Goal: Information Seeking & Learning: Learn about a topic

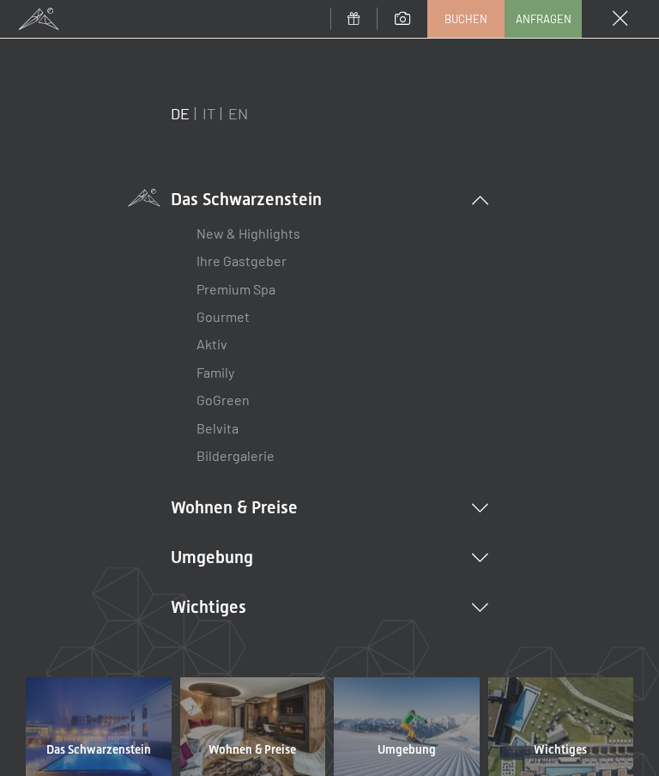
click at [471, 204] on li "Das Schwarzenstein New & Highlights Ihre Gastgeber Premium Spa Gourmet Aktiv Wo…" at bounding box center [330, 328] width 318 height 283
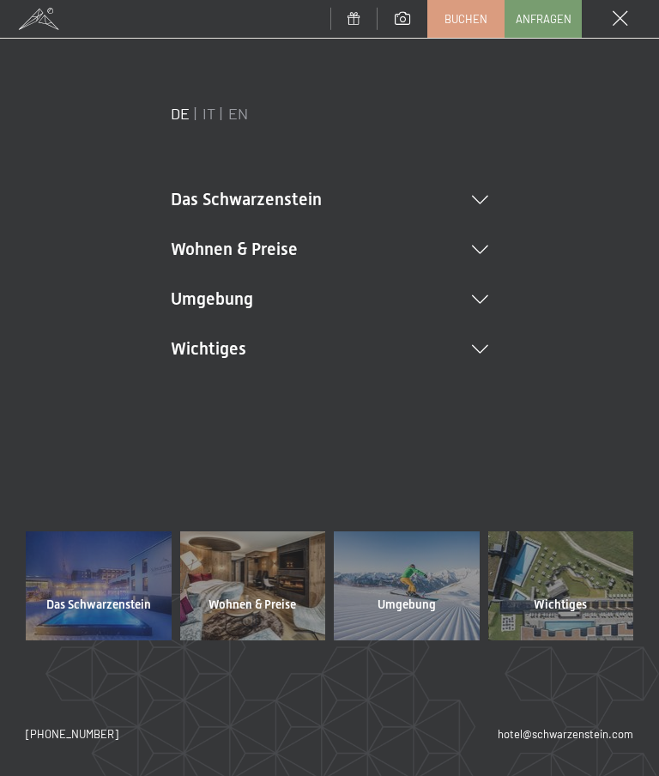
click at [485, 253] on icon at bounding box center [480, 250] width 16 height 9
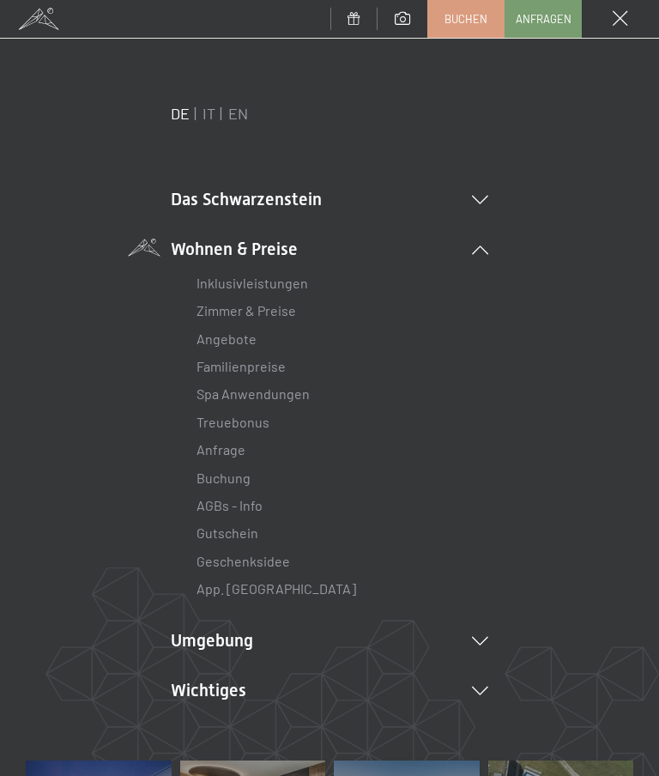
click at [289, 317] on link "Zimmer & Preise" at bounding box center [247, 310] width 100 height 16
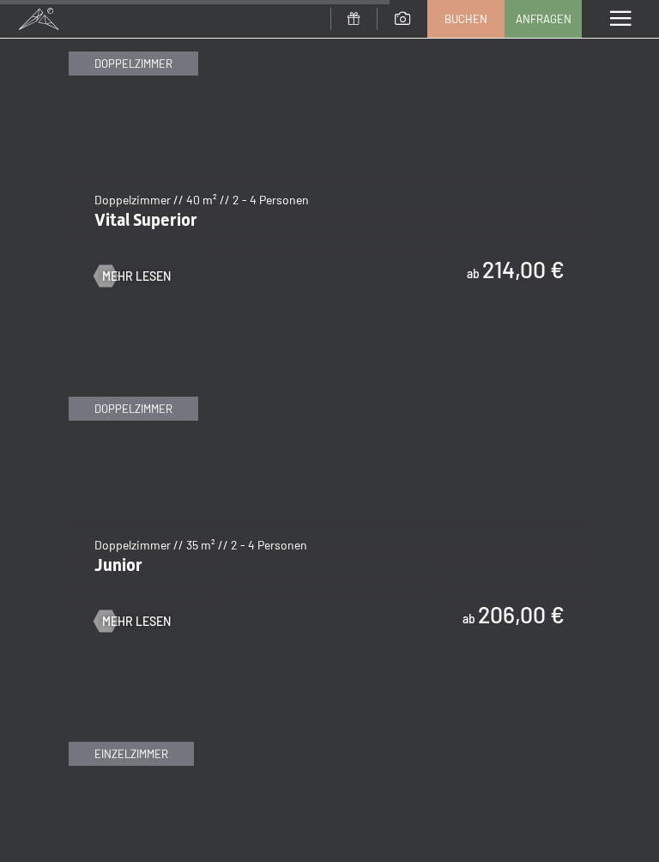
scroll to position [3757, 0]
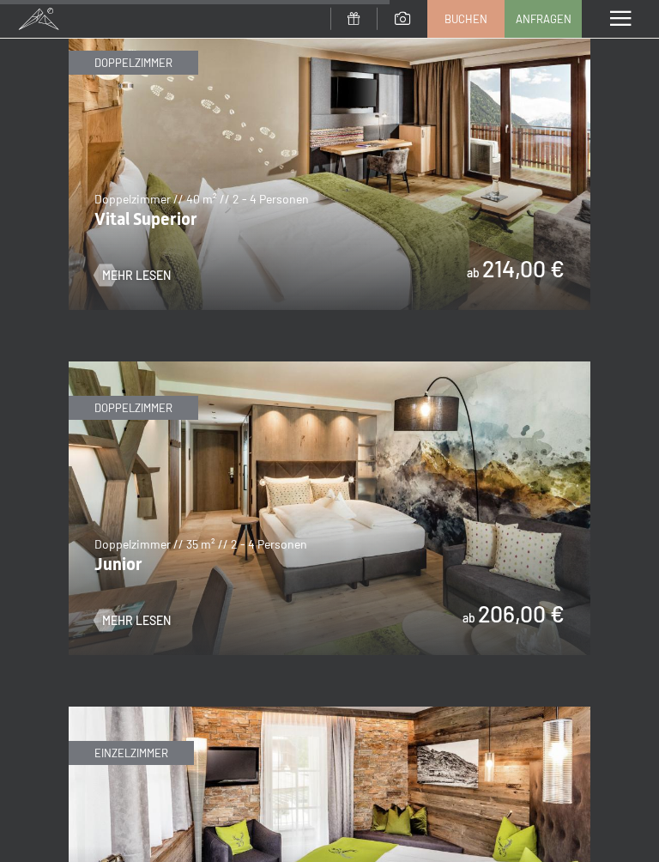
click at [160, 612] on span "Mehr Lesen" at bounding box center [136, 620] width 69 height 17
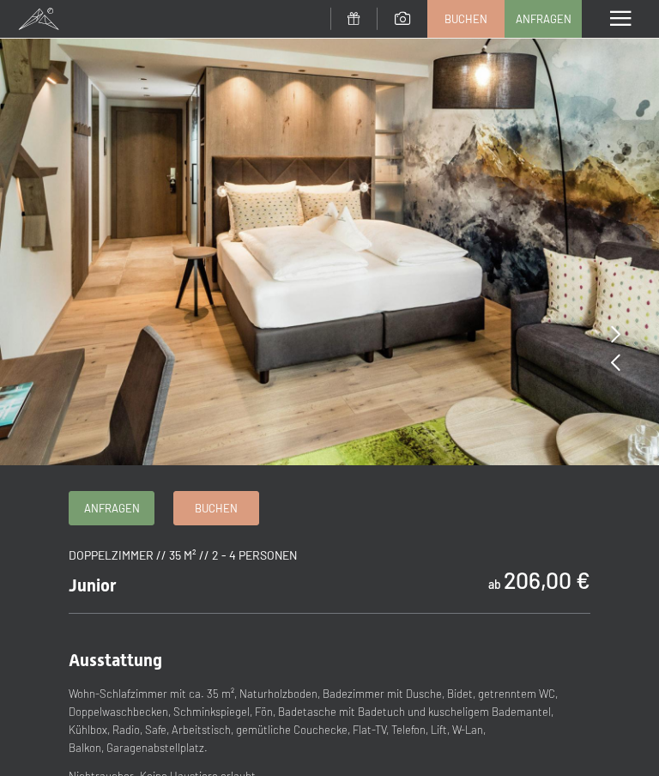
click at [569, 333] on img at bounding box center [329, 232] width 659 height 465
click at [546, 401] on img at bounding box center [329, 232] width 659 height 465
click at [620, 362] on icon at bounding box center [615, 362] width 9 height 17
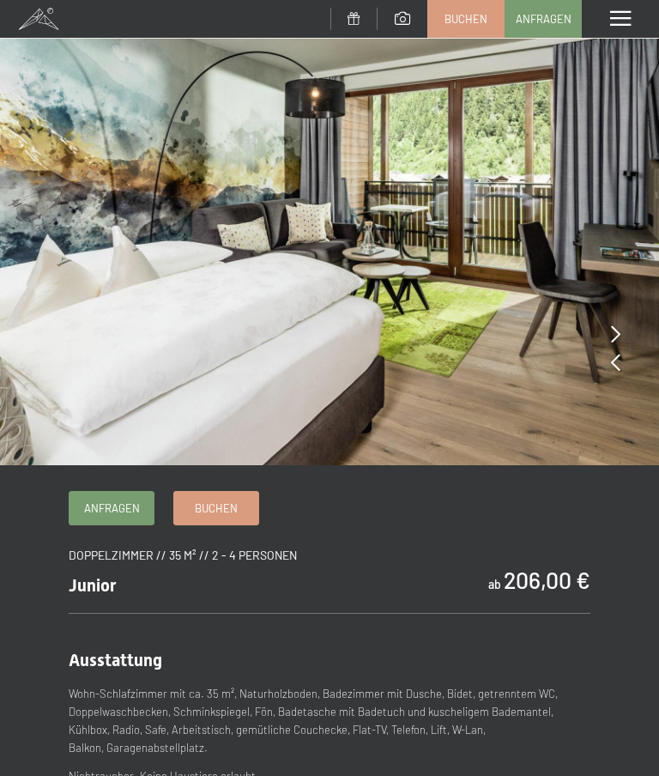
click at [618, 362] on icon at bounding box center [615, 362] width 9 height 17
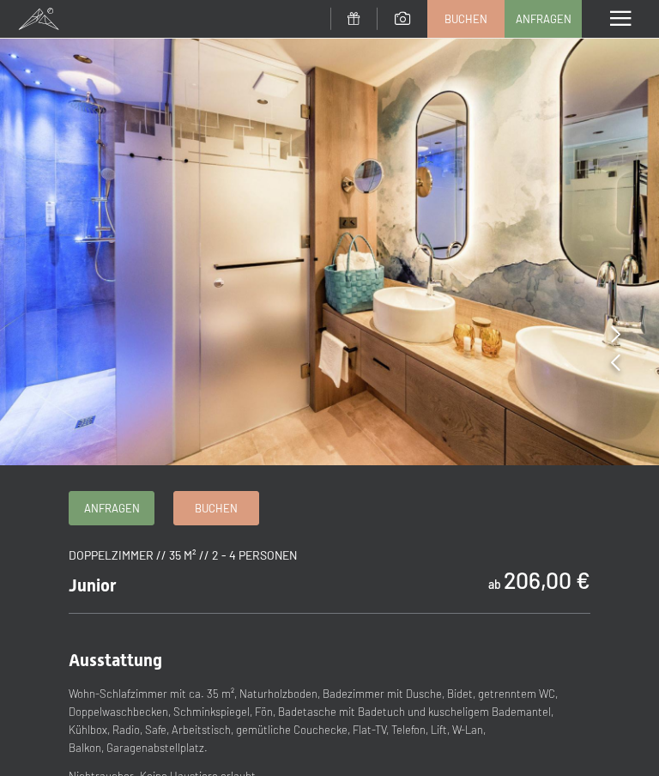
click at [620, 362] on icon at bounding box center [615, 362] width 9 height 17
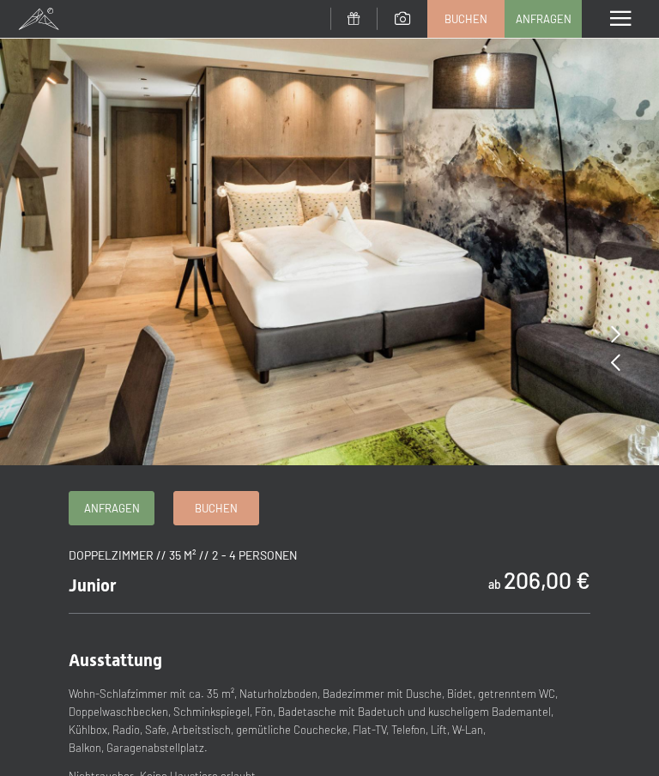
click at [625, 361] on img at bounding box center [329, 232] width 659 height 465
click at [630, 359] on img at bounding box center [329, 232] width 659 height 465
click at [621, 361] on img at bounding box center [329, 232] width 659 height 465
click at [621, 347] on img at bounding box center [329, 232] width 659 height 465
click at [622, 336] on img at bounding box center [329, 232] width 659 height 465
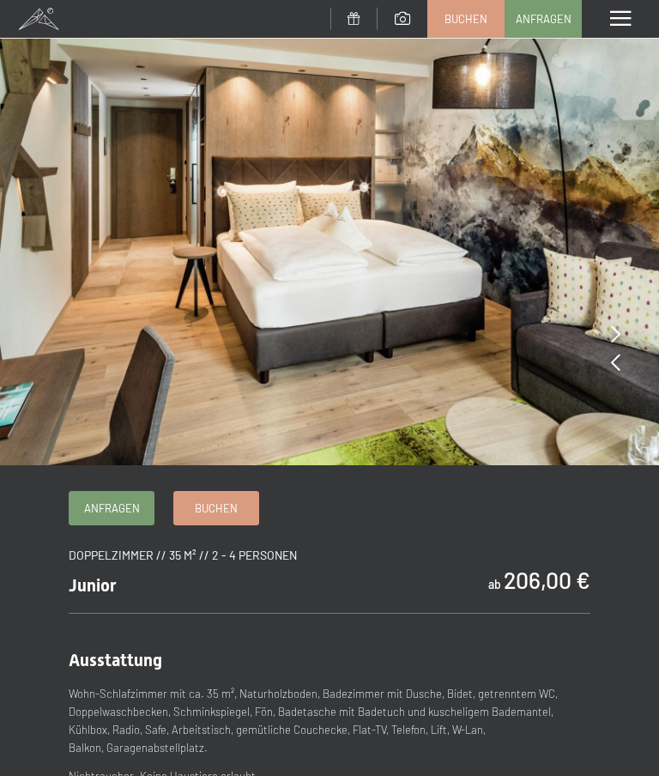
click at [623, 331] on img at bounding box center [329, 232] width 659 height 465
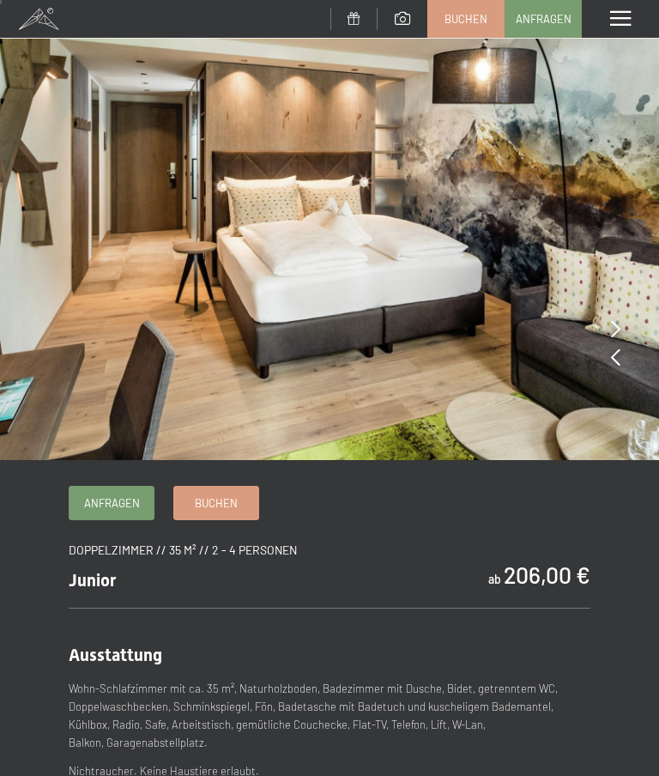
click at [619, 359] on icon at bounding box center [615, 357] width 9 height 17
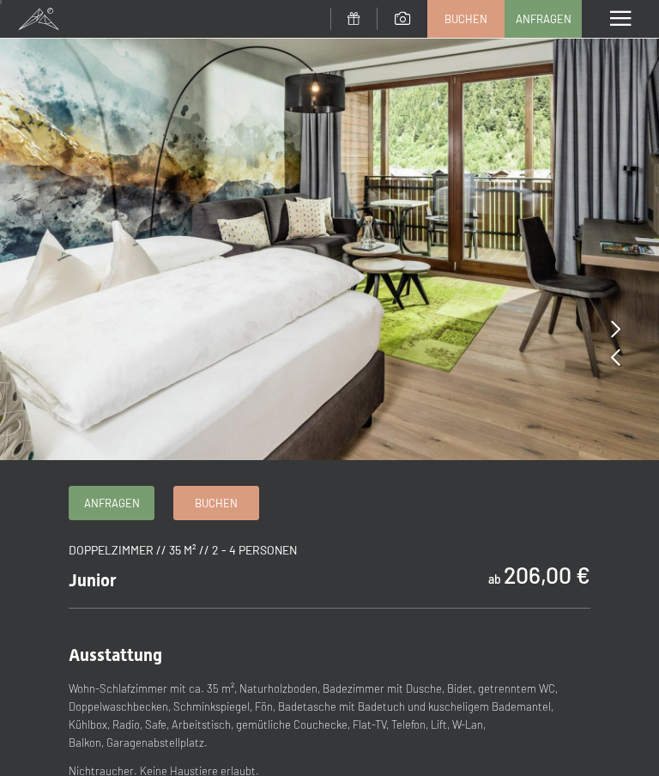
click at [619, 362] on icon at bounding box center [615, 357] width 9 height 17
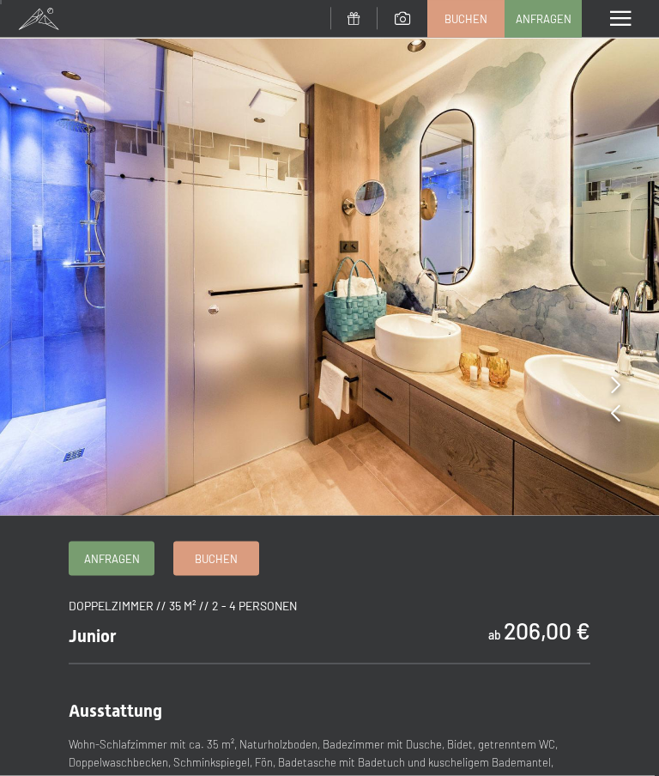
scroll to position [0, 0]
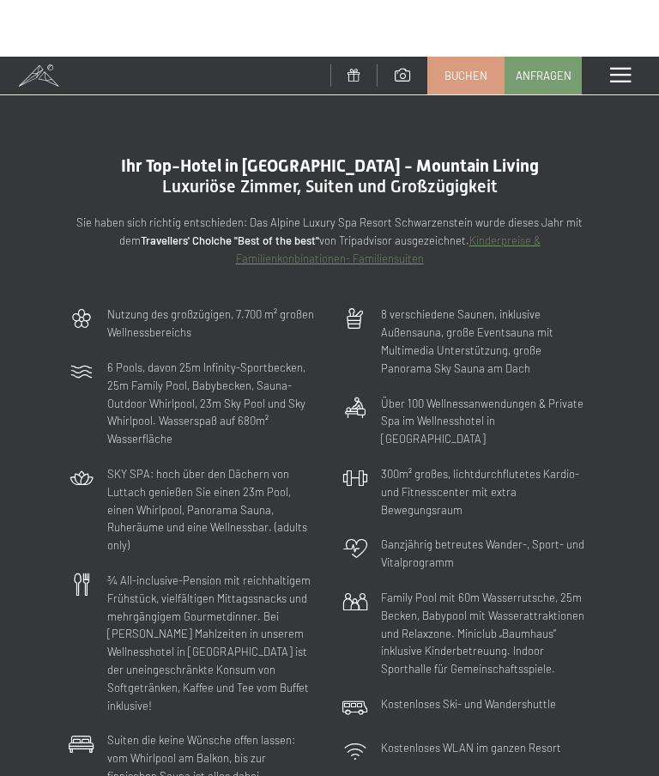
scroll to position [-20, 0]
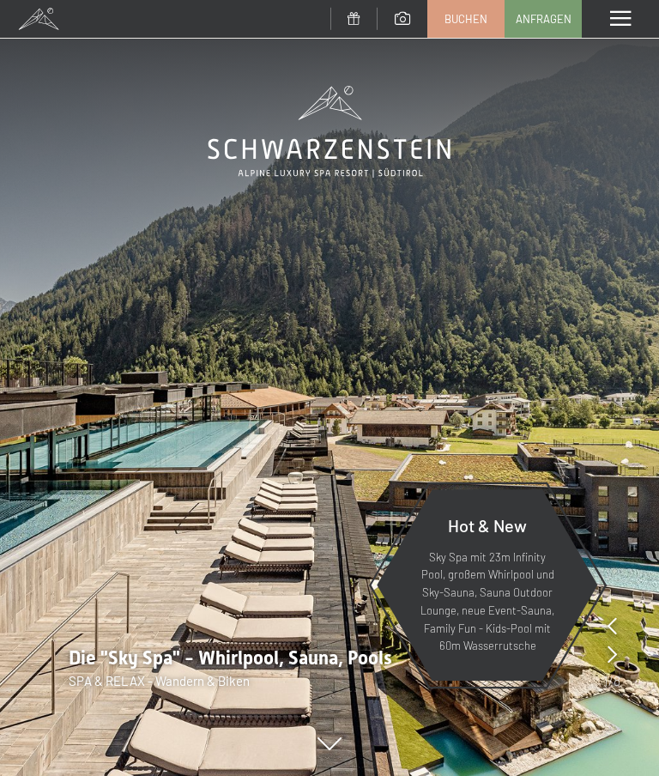
click at [619, 31] on div "Menü" at bounding box center [620, 19] width 77 height 38
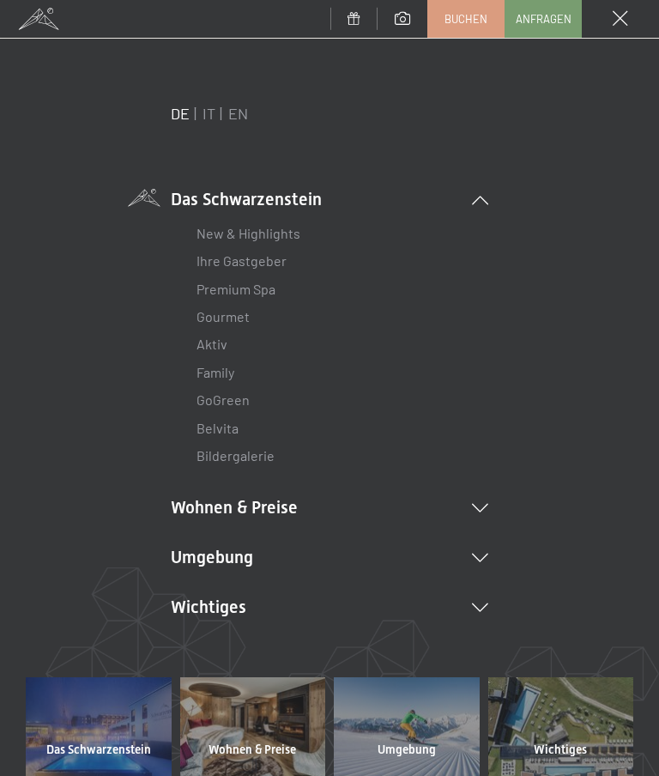
click at [276, 286] on link "Premium Spa" at bounding box center [236, 289] width 79 height 16
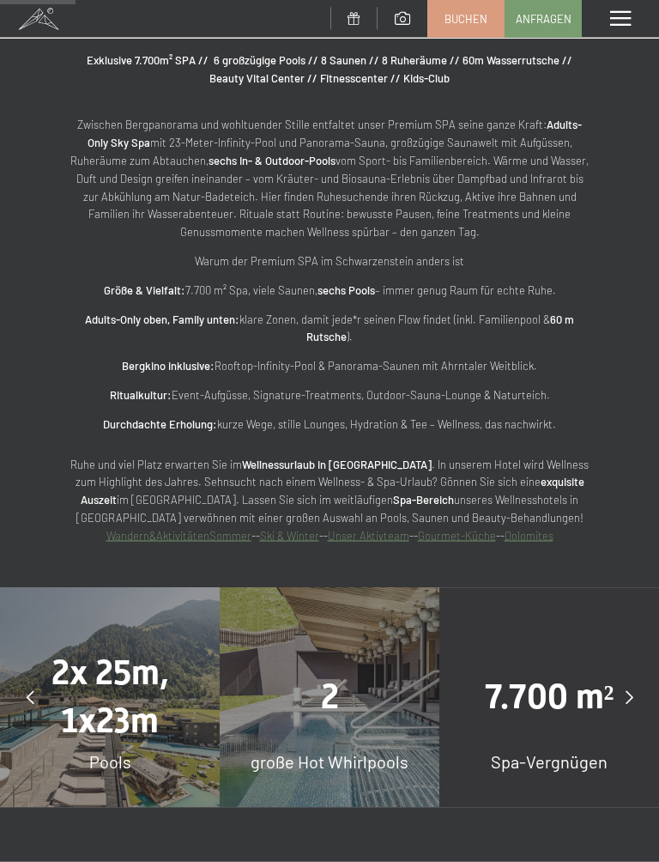
scroll to position [933, 0]
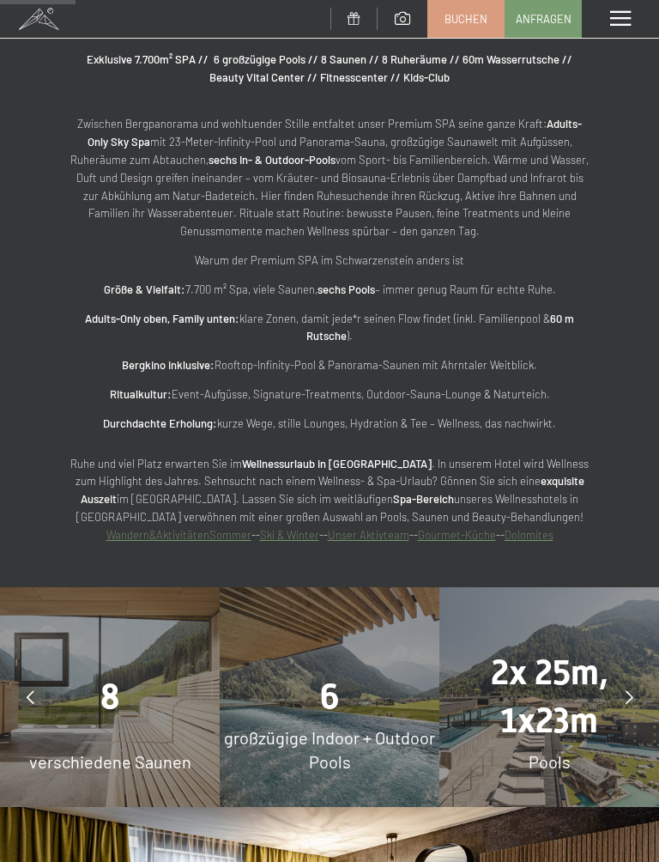
click at [190, 358] on strong "Bergkino inklusive:" at bounding box center [168, 365] width 93 height 14
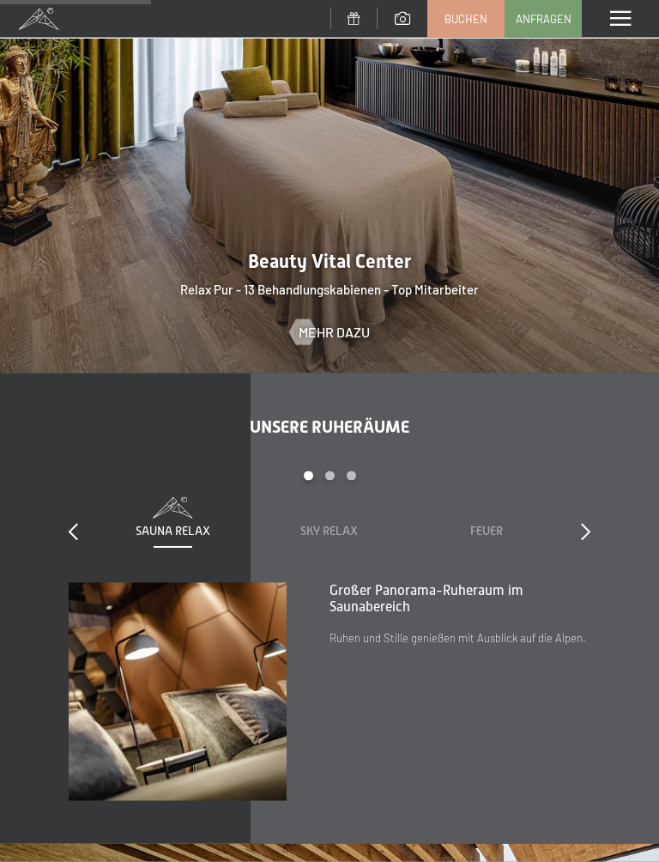
scroll to position [1861, 0]
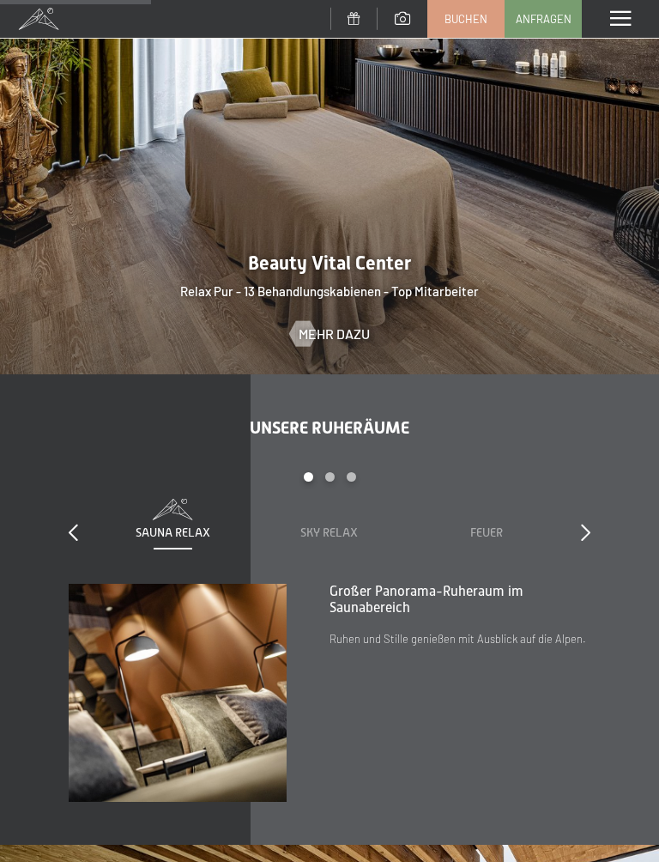
click at [380, 417] on span "Unsere Ruheräume" at bounding box center [330, 427] width 160 height 21
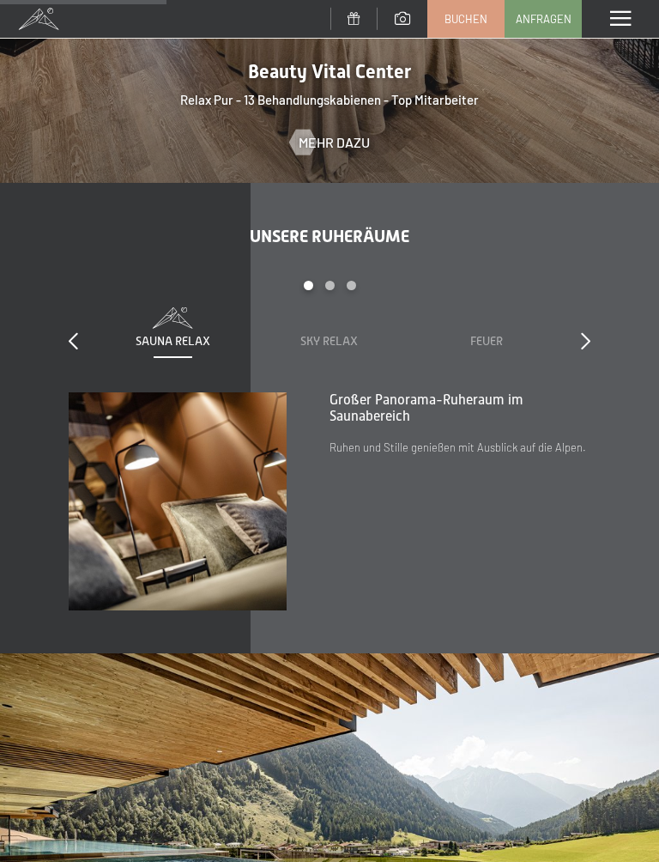
scroll to position [2051, 0]
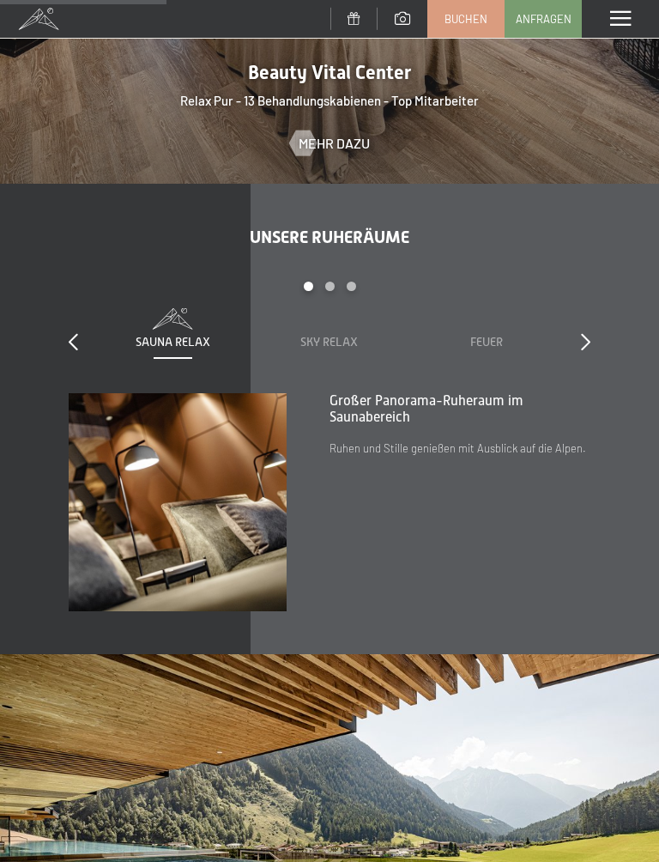
click at [230, 472] on span "Einwilligung Marketing*" at bounding box center [234, 479] width 142 height 17
click at [155, 472] on input "Einwilligung Marketing*" at bounding box center [145, 479] width 17 height 17
checkbox input "false"
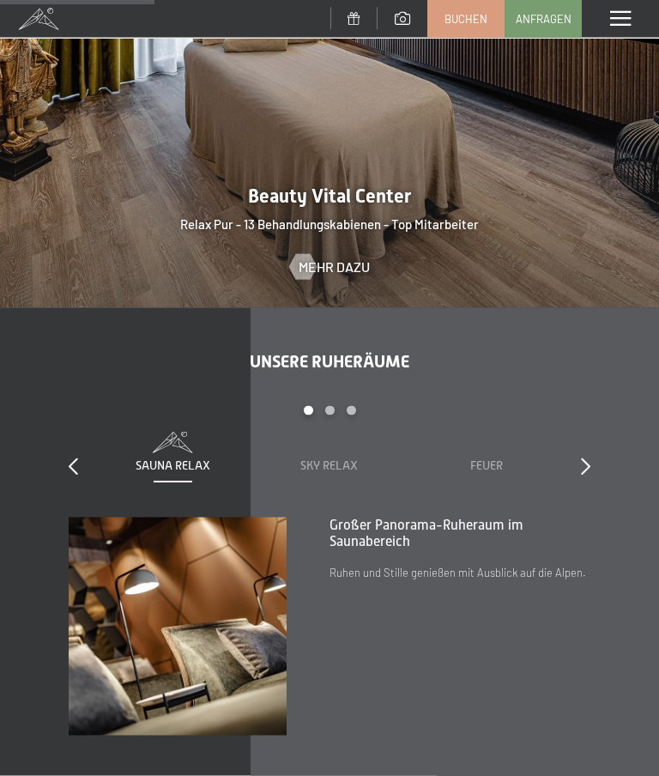
scroll to position [1928, 0]
click at [344, 459] on span "Sky Relax" at bounding box center [330, 466] width 58 height 14
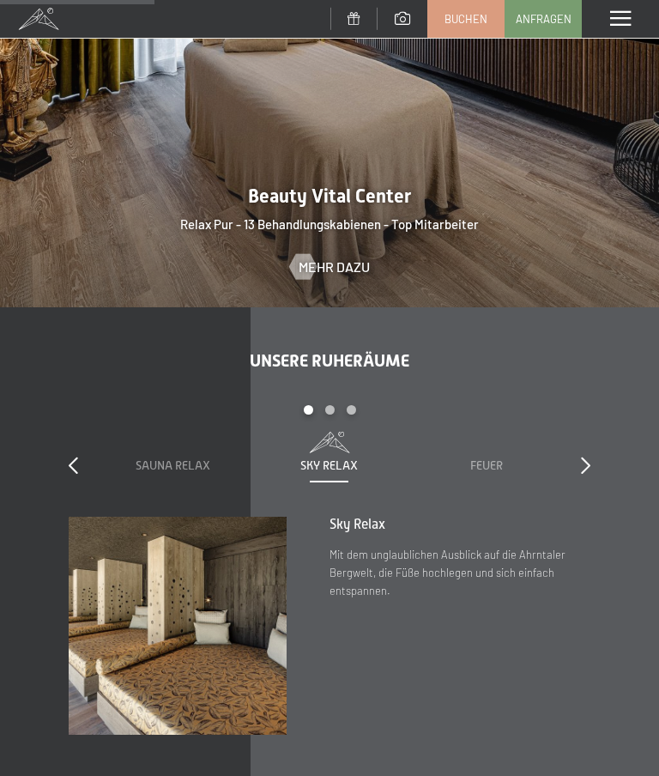
click at [487, 459] on span "Feuer" at bounding box center [487, 466] width 33 height 14
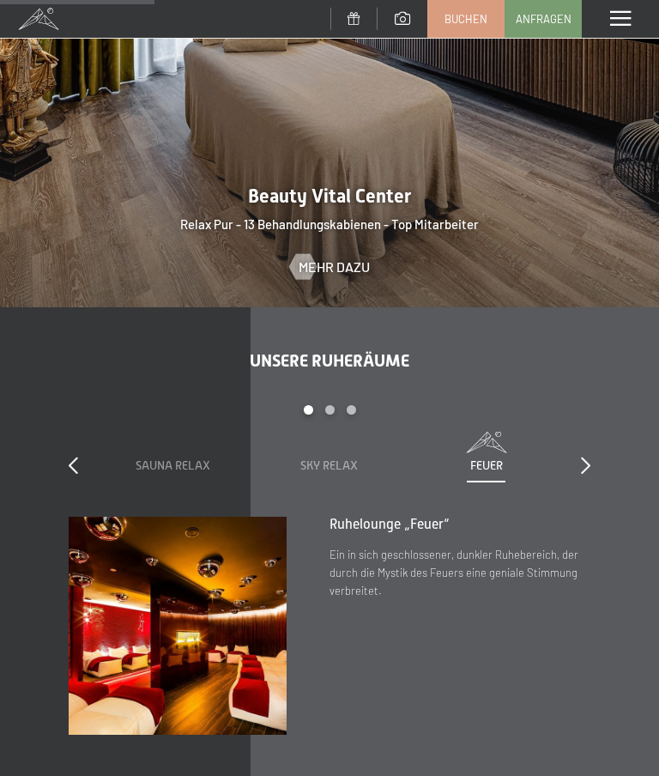
click at [198, 572] on img at bounding box center [178, 626] width 218 height 218
click at [202, 593] on img at bounding box center [178, 626] width 218 height 218
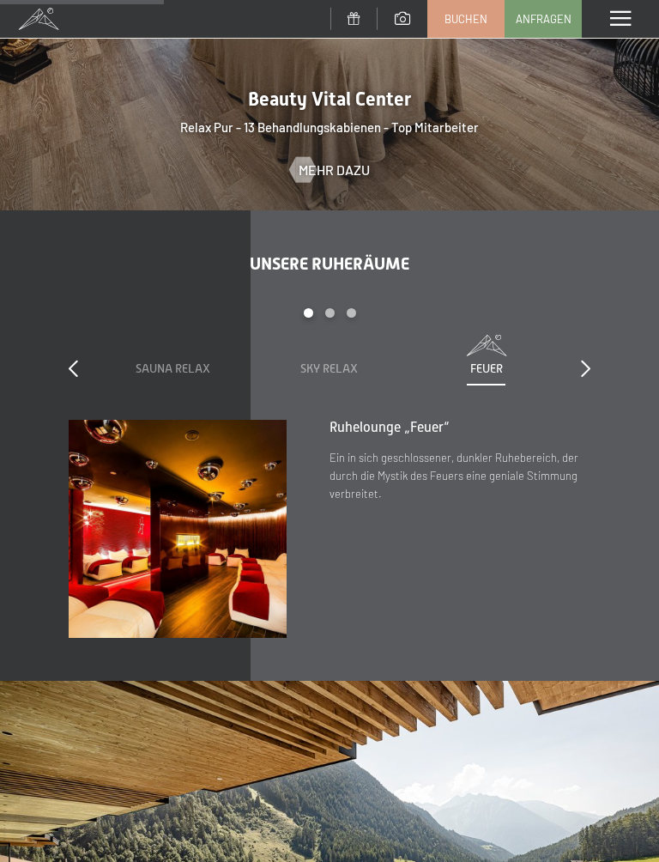
scroll to position [2026, 0]
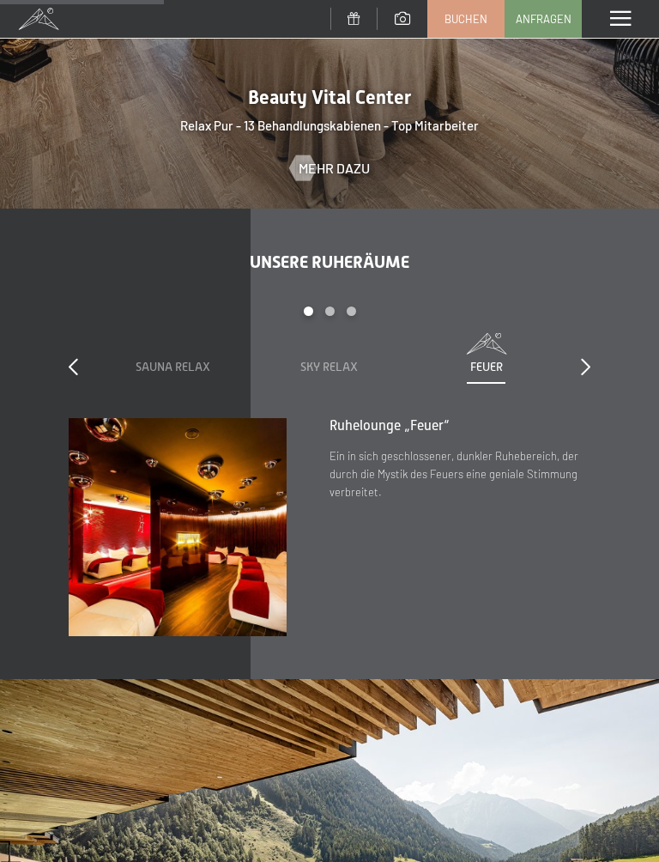
click at [597, 325] on div "Unsere Ruheräume slide 1 to 3 of 7 Sauna Relax Sky Relax Feuer Erde Wasser Luft…" at bounding box center [329, 445] width 659 height 386
click at [587, 358] on icon at bounding box center [585, 366] width 9 height 17
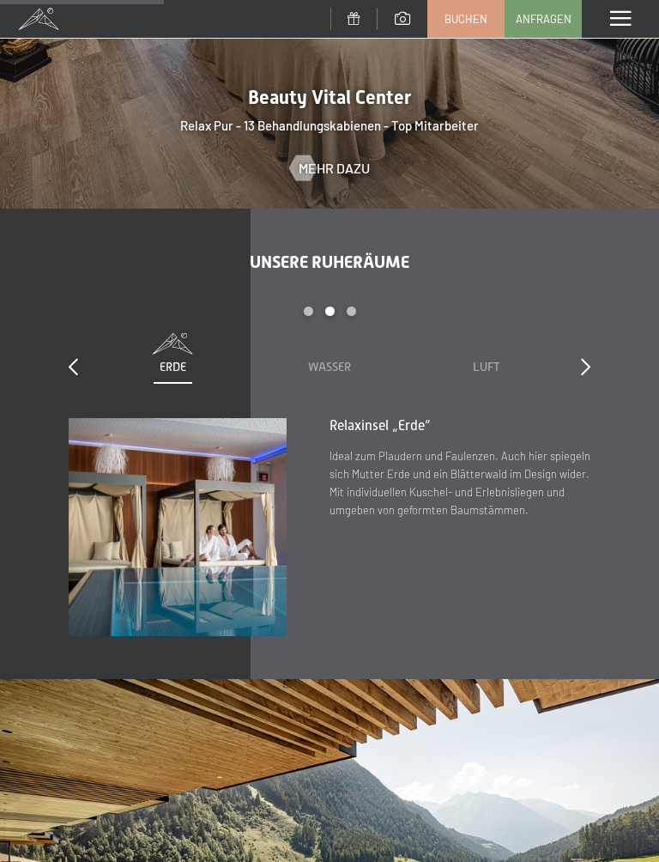
click at [339, 360] on span "Wasser" at bounding box center [329, 367] width 43 height 14
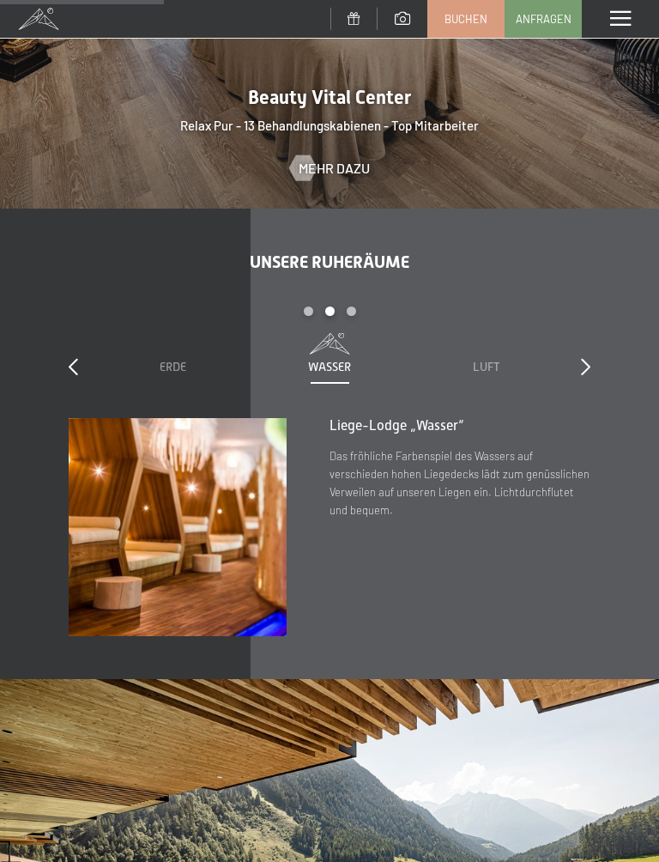
click at [483, 360] on span "Luft" at bounding box center [486, 367] width 27 height 14
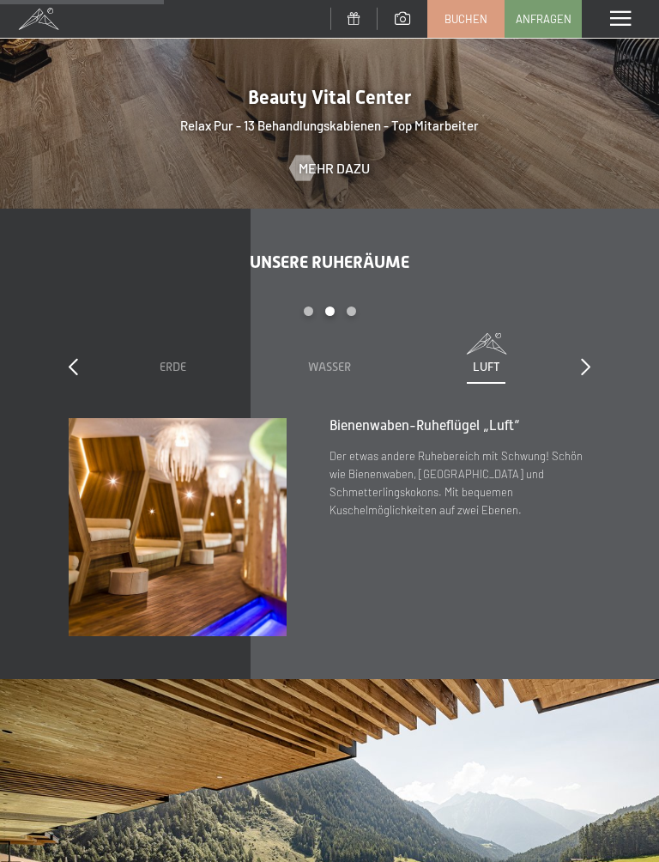
click at [590, 358] on icon at bounding box center [585, 366] width 9 height 17
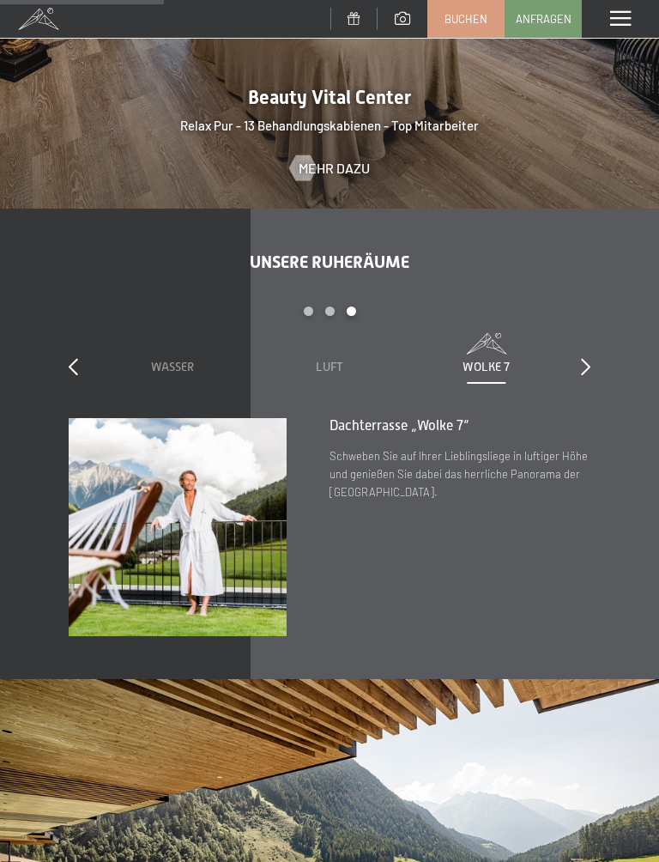
click at [588, 358] on icon at bounding box center [585, 366] width 9 height 17
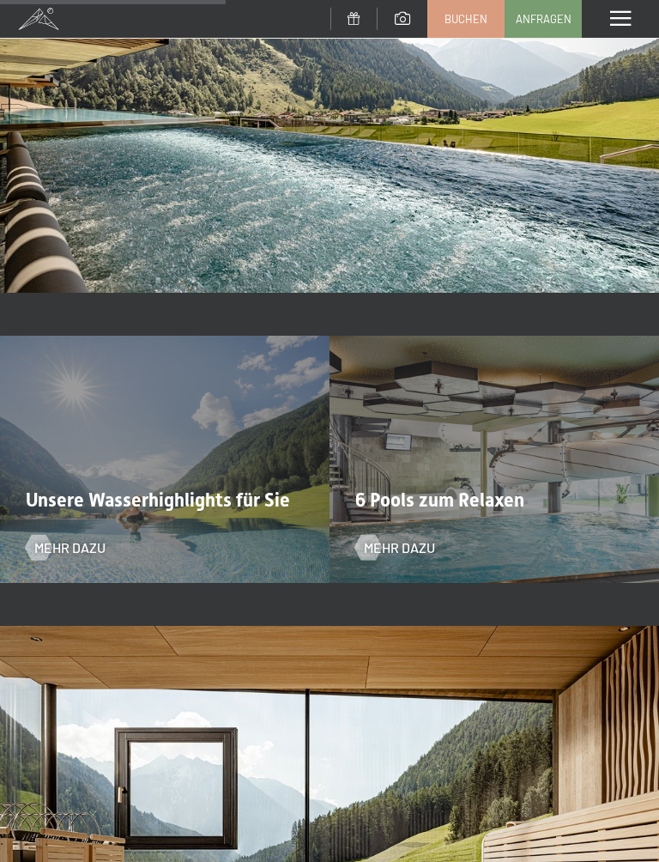
scroll to position [2785, 0]
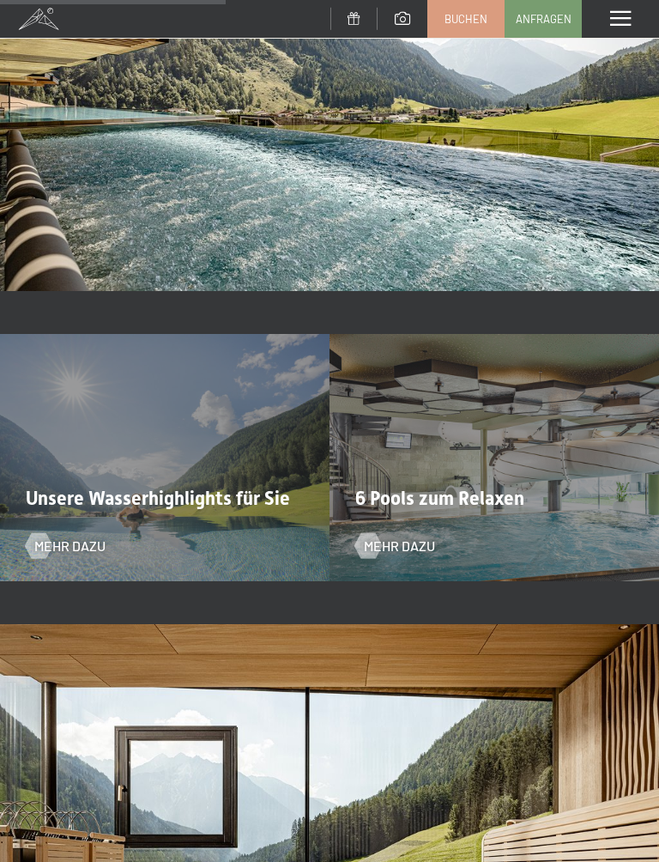
click at [518, 490] on div "6 Pools zum Relaxen Mehr dazu" at bounding box center [495, 457] width 330 height 247
click at [434, 537] on span "Mehr dazu" at bounding box center [399, 546] width 71 height 19
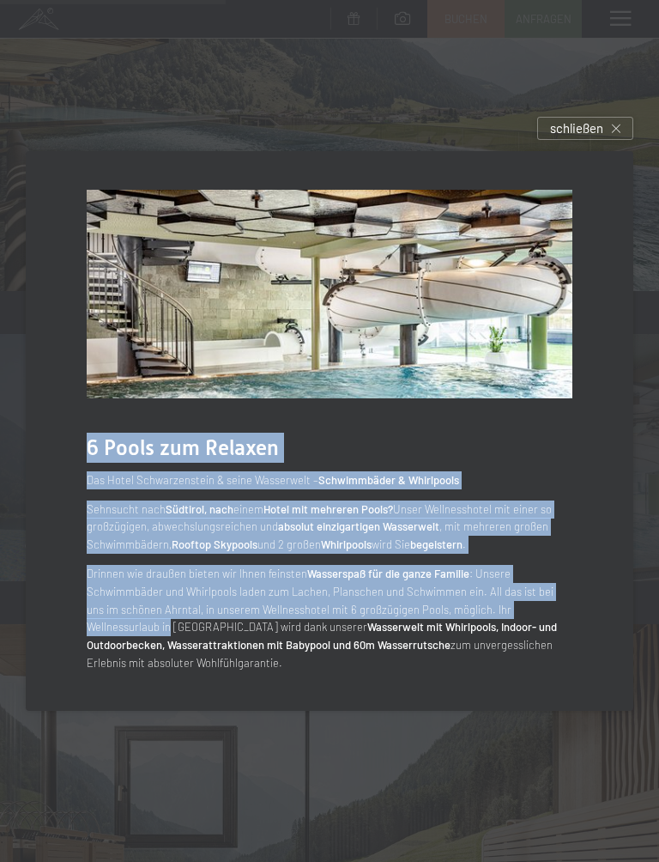
click at [625, 444] on div "6 Pools zum Relaxen Das Hotel Schwarzenstein & seine Wasserwelt – Schwimmbäder …" at bounding box center [330, 431] width 608 height 560
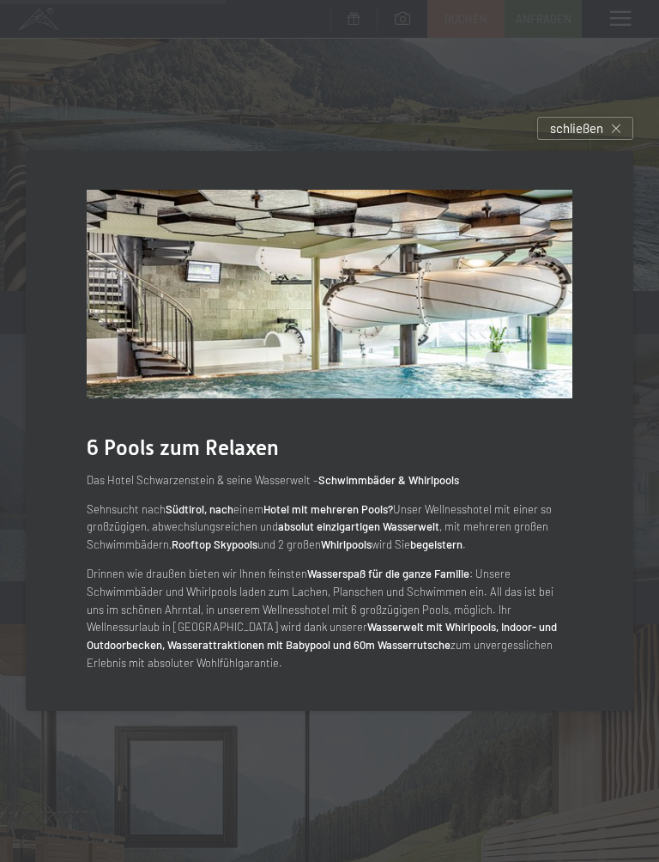
click at [609, 124] on div "schließen" at bounding box center [586, 128] width 96 height 23
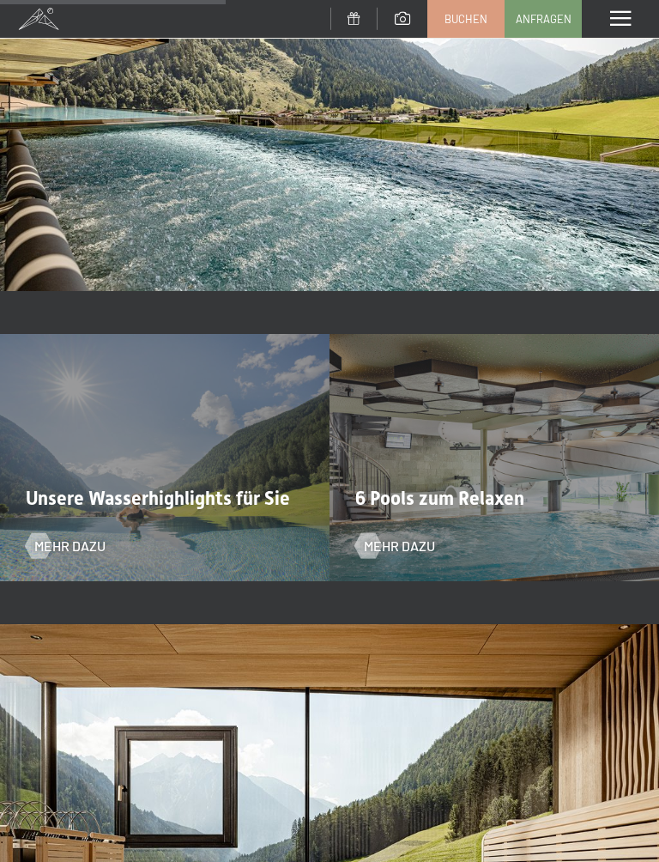
click at [88, 537] on span "Mehr dazu" at bounding box center [69, 546] width 71 height 19
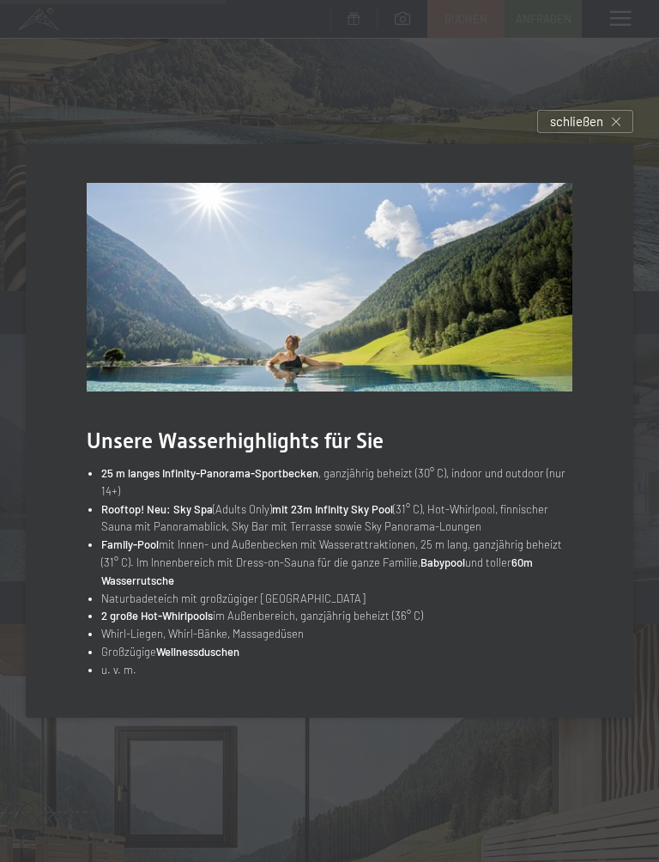
click at [225, 643] on li "Großzügige Wellnessduschen" at bounding box center [337, 652] width 472 height 18
click at [630, 585] on div "Unsere Wasserhighlights für Sie 25 m langes Infinity-Panorama-Sportbecken , gan…" at bounding box center [330, 430] width 608 height 573
click at [624, 126] on div "schließen" at bounding box center [586, 121] width 96 height 23
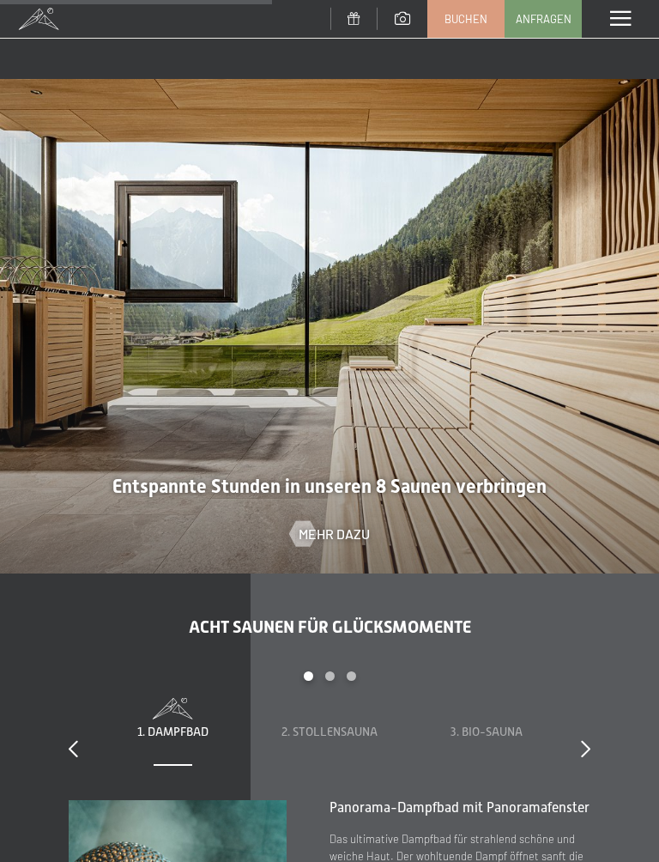
scroll to position [3360, 0]
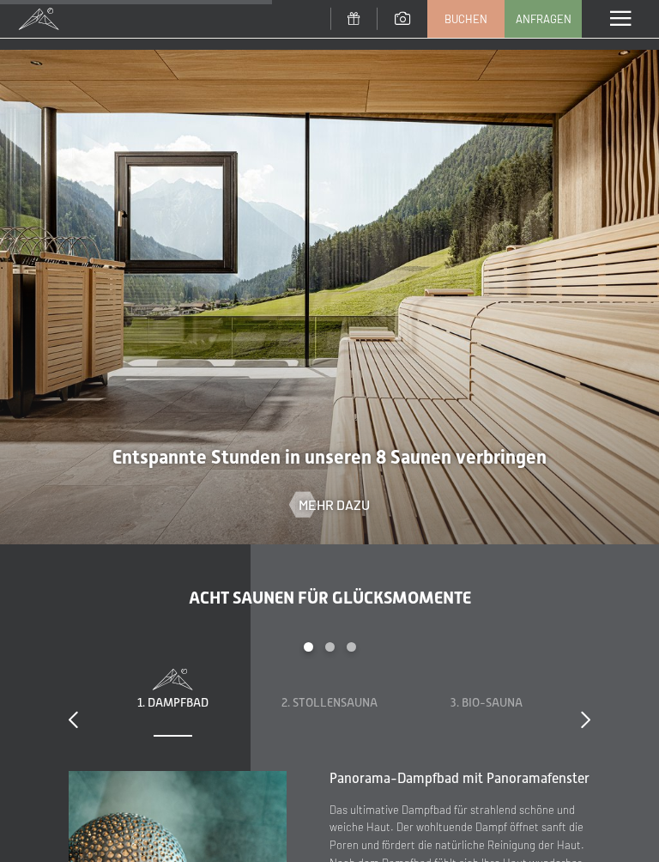
click at [360, 495] on span "Mehr dazu" at bounding box center [334, 504] width 71 height 19
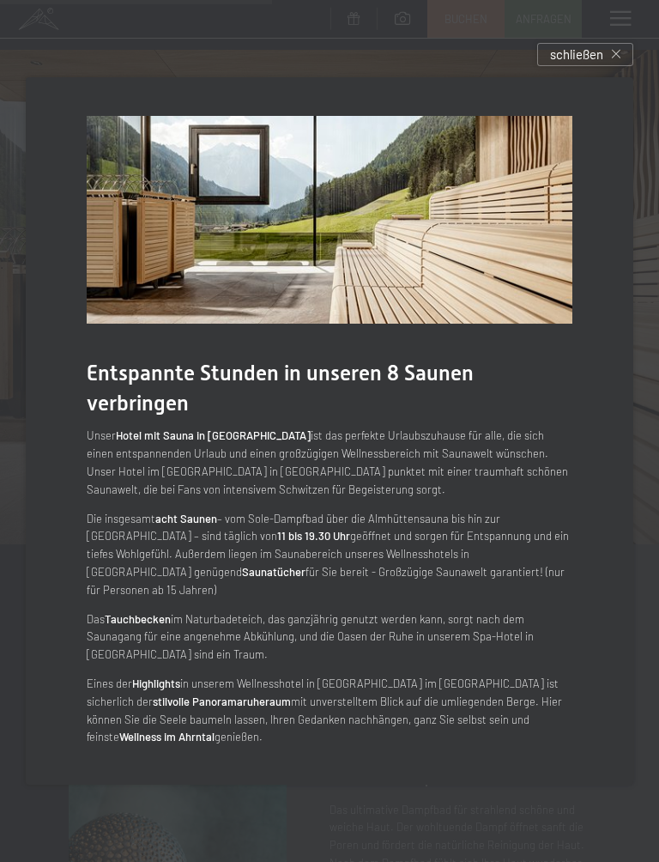
click at [642, 129] on div "Entspannte Stunden in unseren 8 Saunen verbringen Unser Hotel mit Sauna in Südt…" at bounding box center [329, 431] width 659 height 759
click at [604, 64] on div "schließen" at bounding box center [586, 54] width 96 height 23
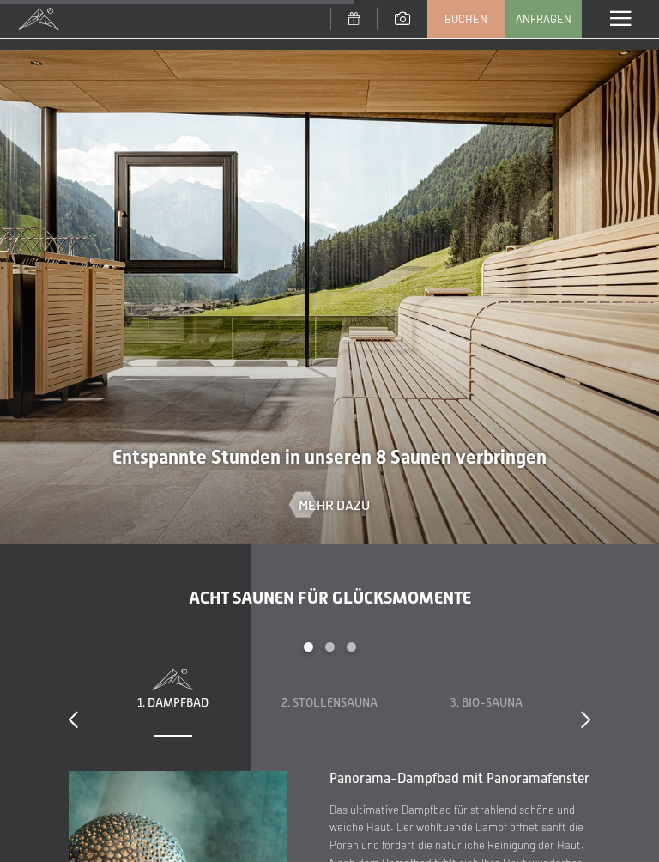
scroll to position [3752, 0]
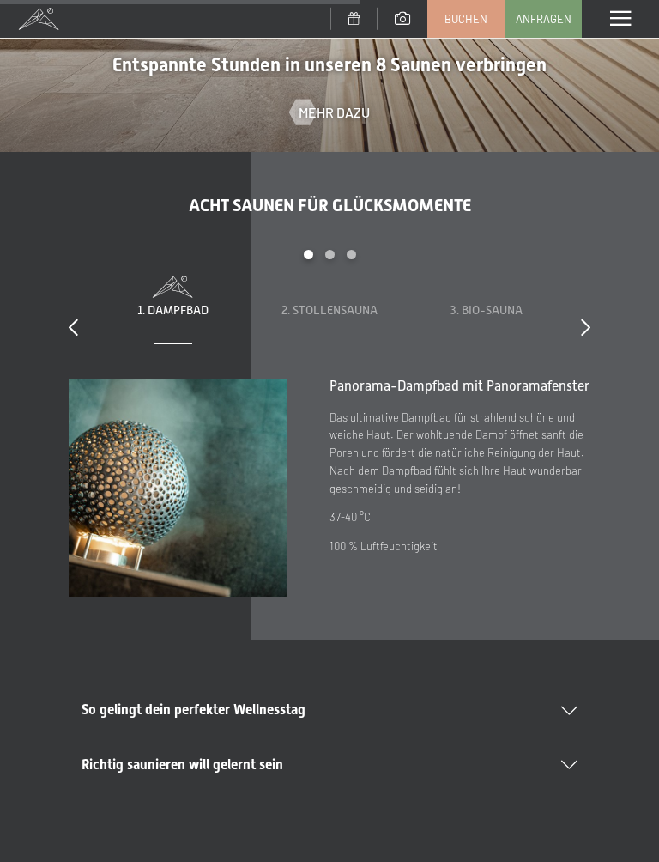
click at [348, 303] on span "2. Stollensauna" at bounding box center [330, 310] width 96 height 14
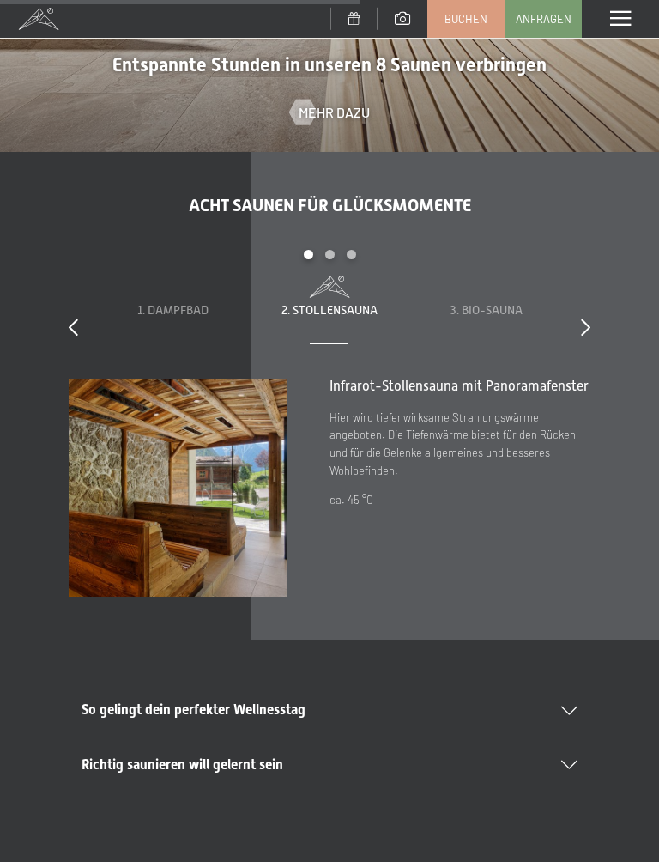
click at [487, 303] on span "3. Bio-Sauna" at bounding box center [487, 310] width 72 height 14
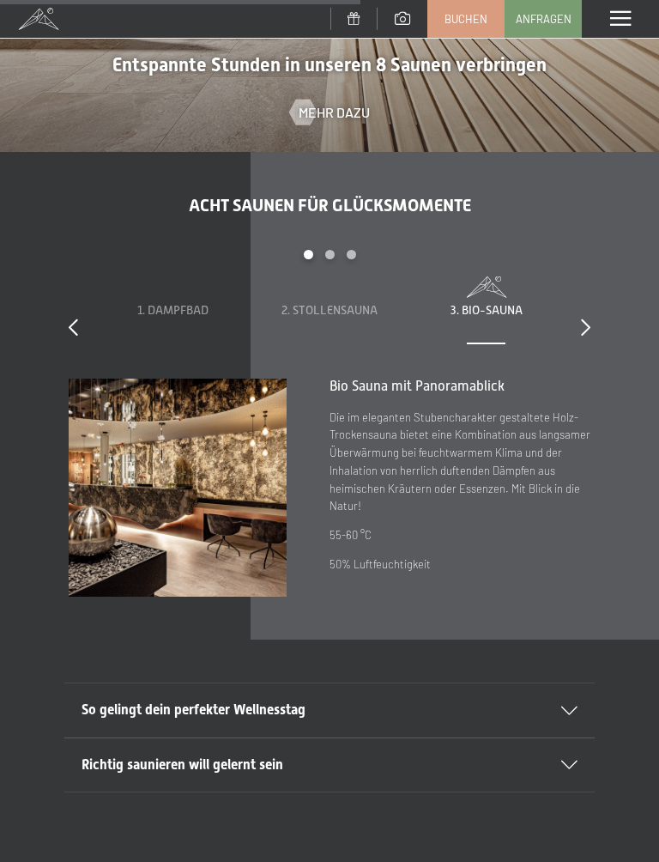
click at [588, 316] on div at bounding box center [585, 328] width 9 height 24
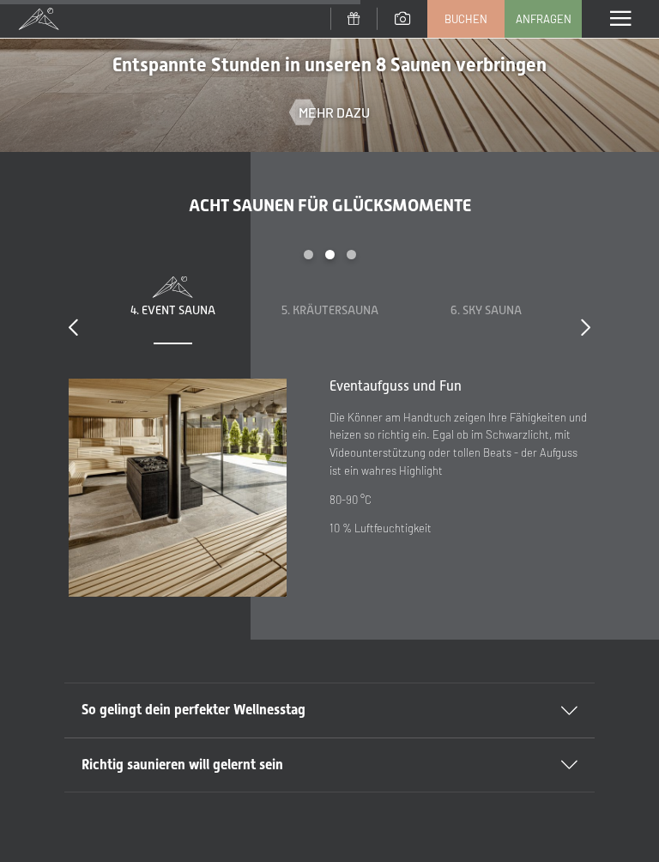
click at [337, 303] on span "5. Kräutersauna" at bounding box center [330, 310] width 97 height 14
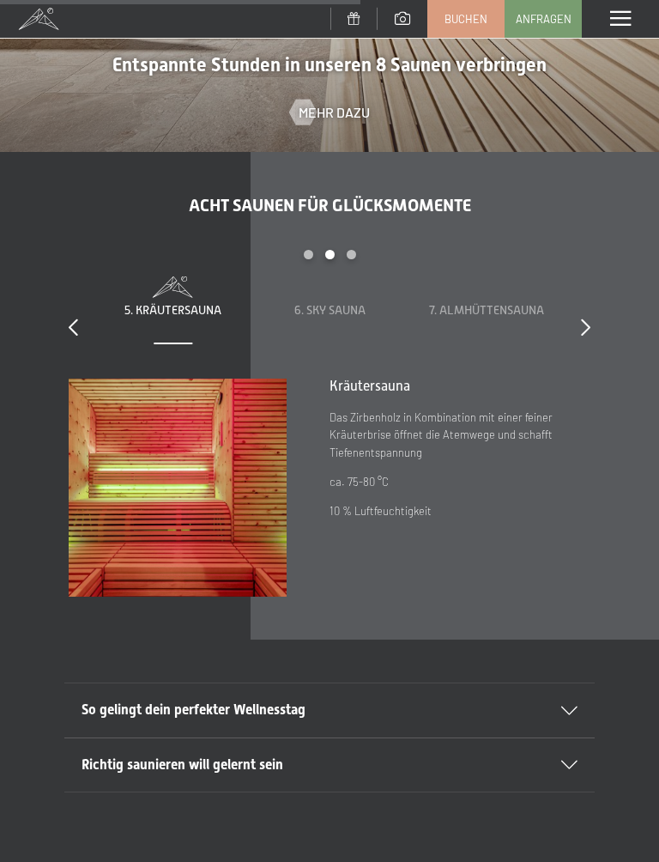
click at [341, 302] on div "6. Sky Sauna" at bounding box center [330, 310] width 123 height 17
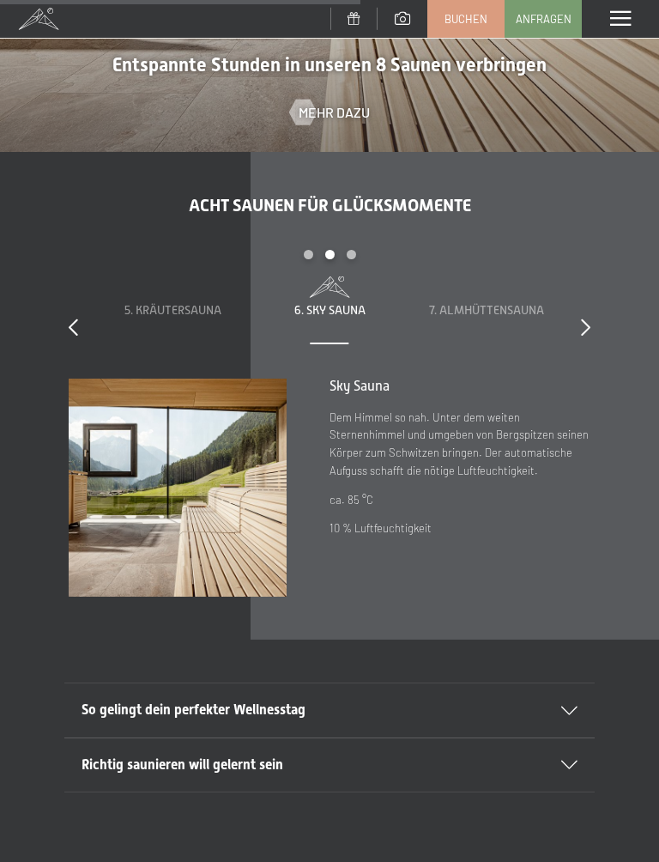
click at [501, 303] on span "7. Almhüttensauna" at bounding box center [486, 310] width 115 height 14
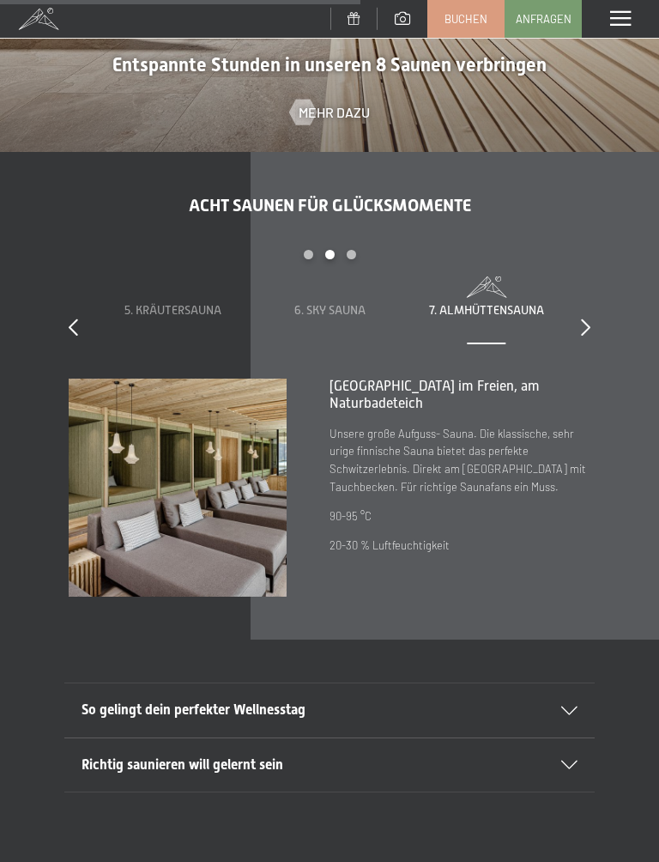
click at [588, 319] on icon at bounding box center [585, 327] width 9 height 17
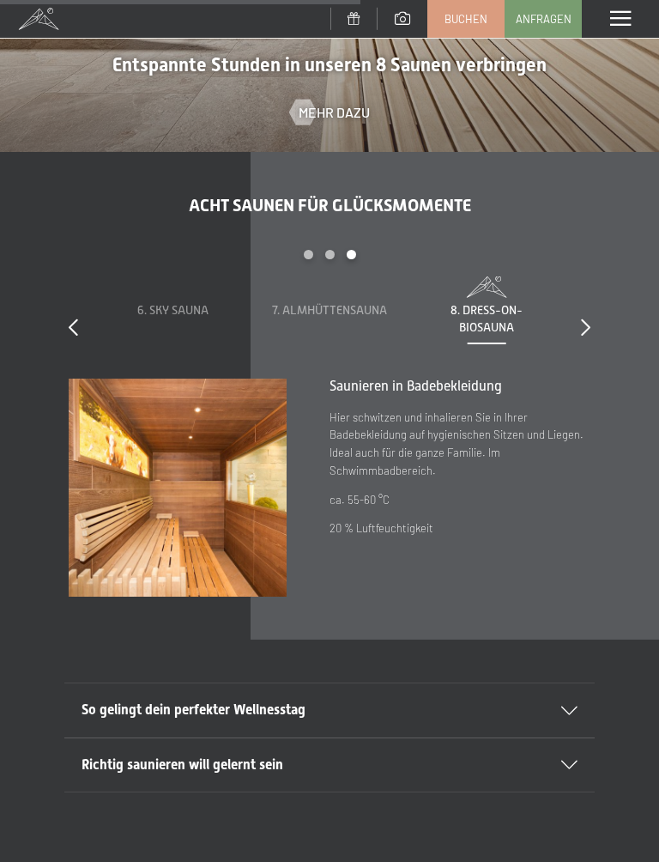
click at [599, 286] on div "Acht Saunen für Glücksmomente slide 6 to 8 of 8 1. Dampfbad 2. Stollensauna 3. …" at bounding box center [329, 396] width 659 height 402
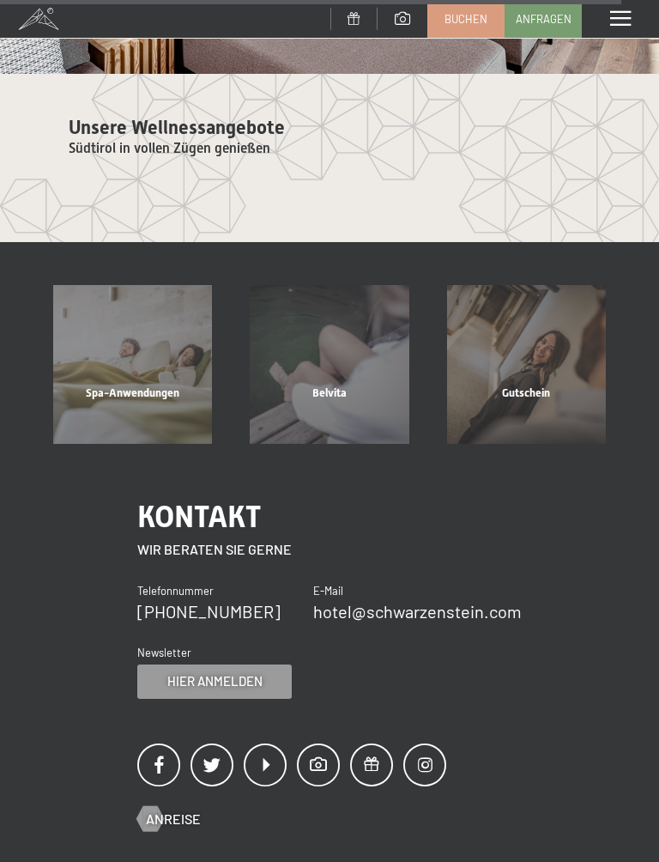
scroll to position [6232, 0]
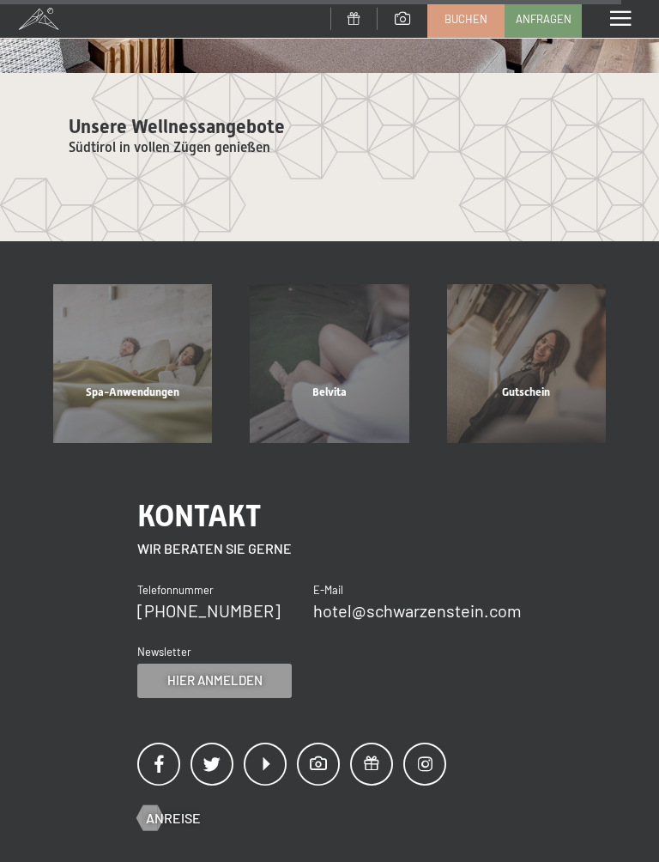
click at [160, 385] on div "Spa-Anwendungen" at bounding box center [132, 414] width 197 height 58
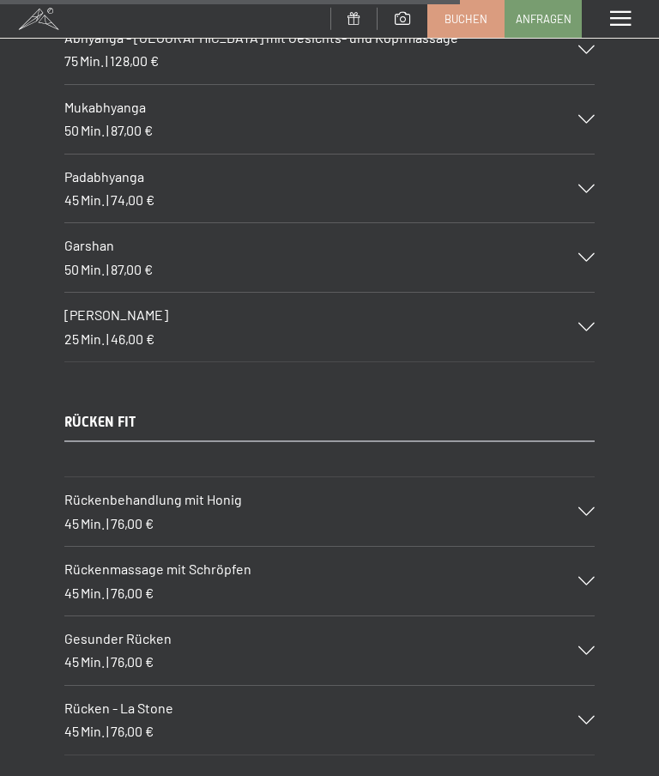
scroll to position [9197, 0]
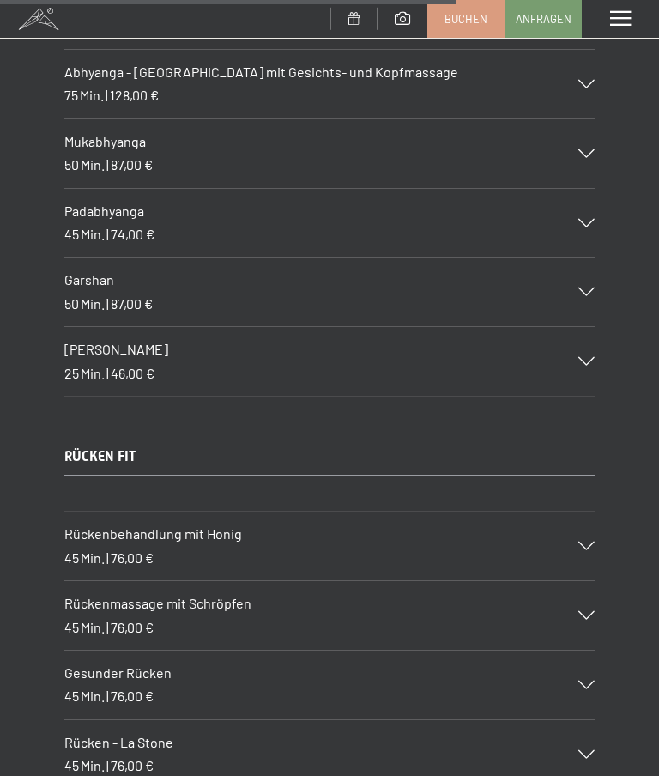
click at [620, 6] on div "Menü" at bounding box center [620, 19] width 77 height 38
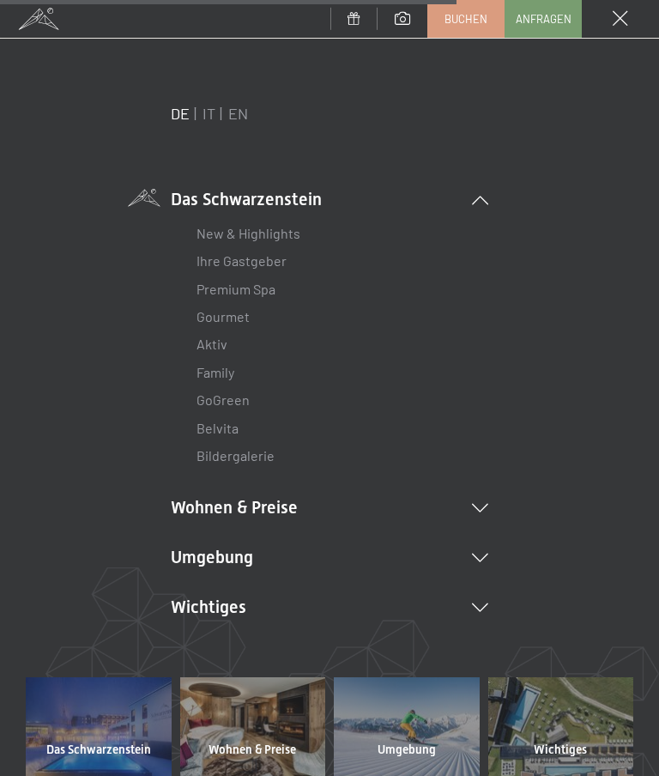
click at [224, 345] on link "Aktiv" at bounding box center [212, 344] width 31 height 16
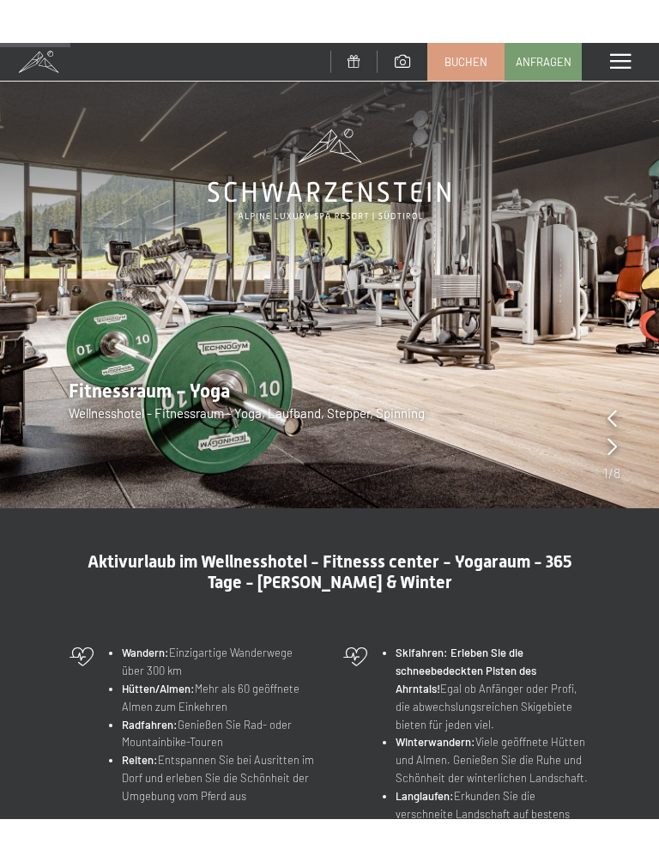
scroll to position [366, 0]
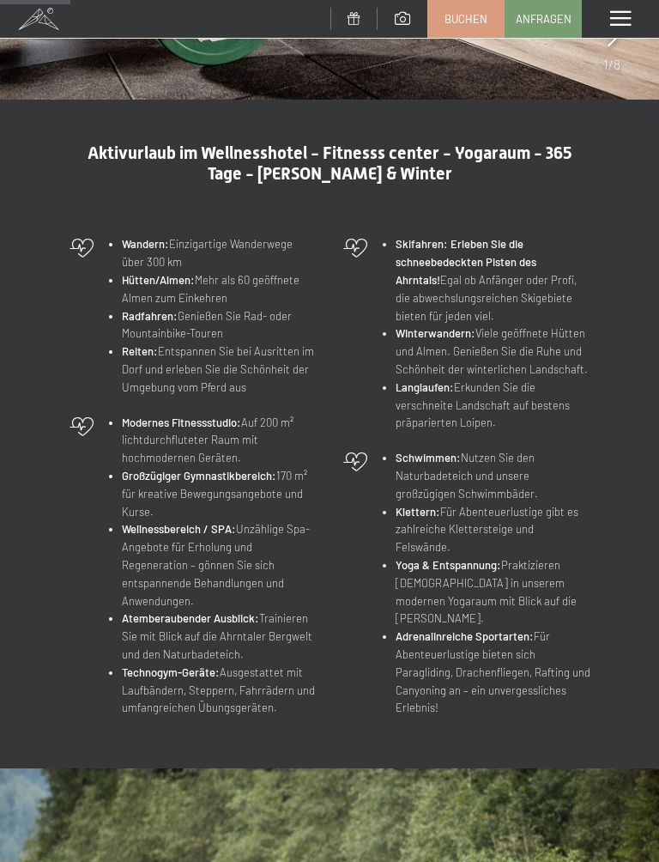
click at [482, 558] on strong "Yoga & Entspannung:" at bounding box center [449, 565] width 106 height 14
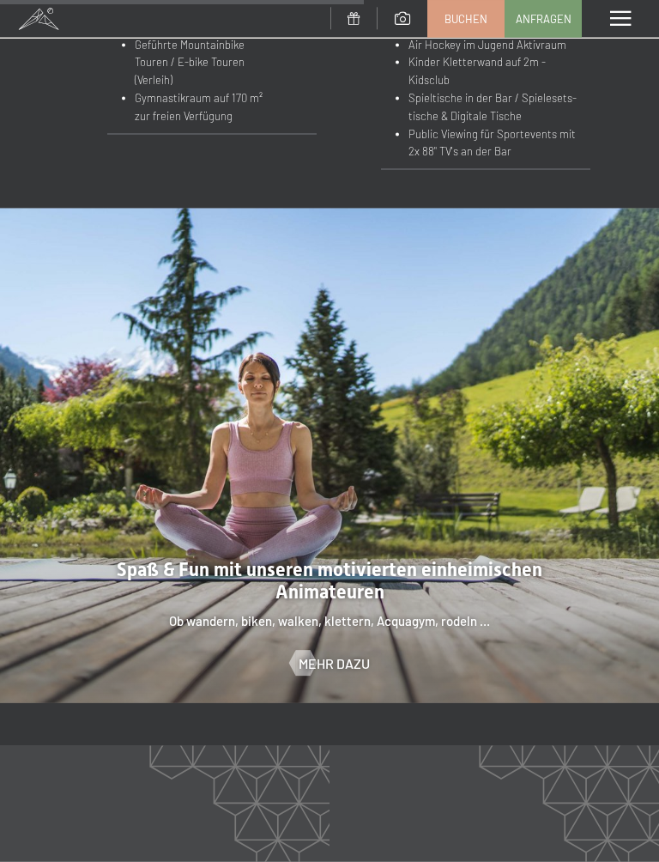
scroll to position [1903, 0]
click at [353, 653] on span "Mehr dazu" at bounding box center [334, 662] width 71 height 19
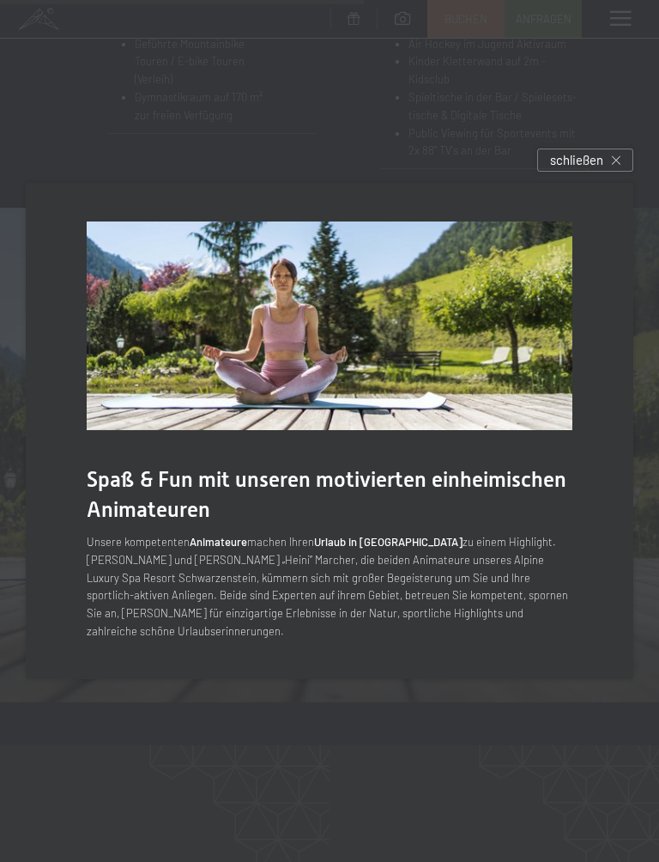
click at [580, 693] on div "Spaß & Fun mit unseren motivierten einheimischen Animateuren Unsere kompetenten…" at bounding box center [329, 430] width 659 height 547
click at [616, 165] on icon at bounding box center [616, 160] width 9 height 9
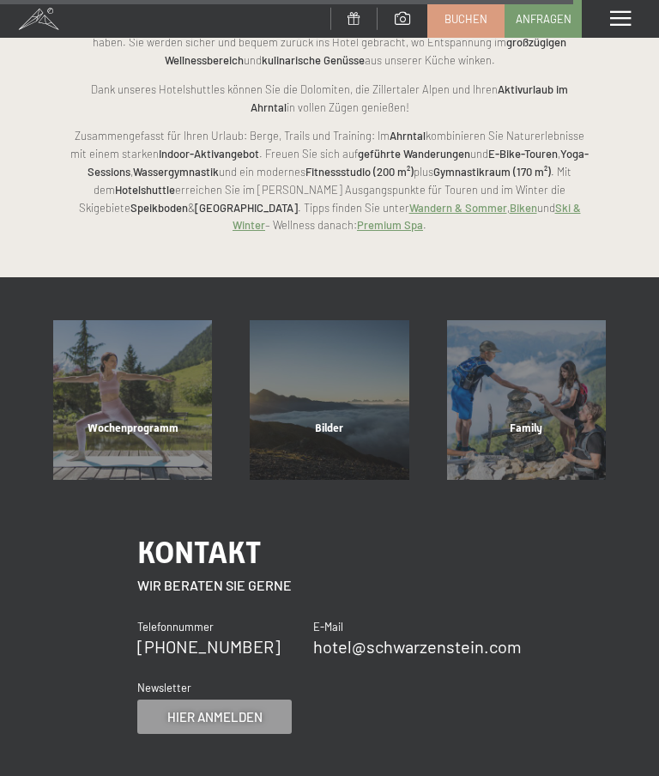
scroll to position [3235, 0]
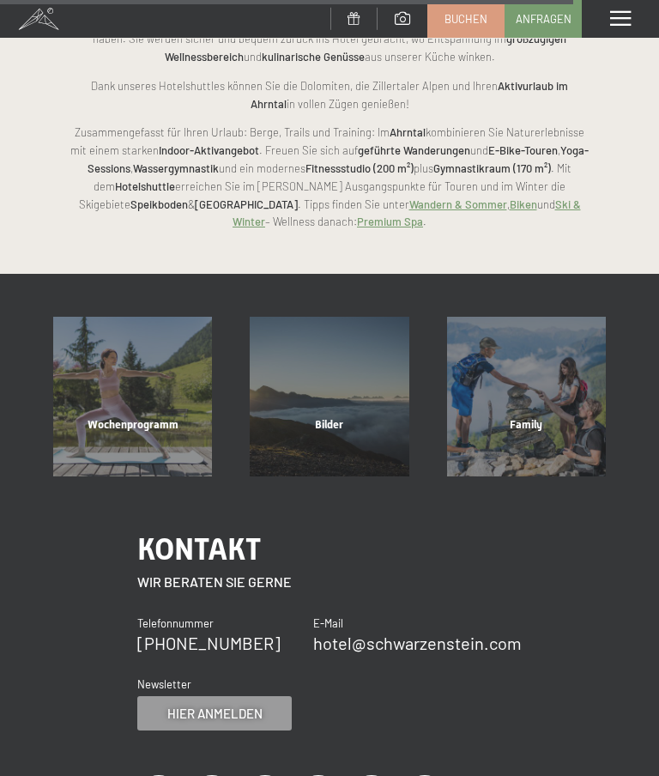
click at [158, 417] on div "Wochenprogramm" at bounding box center [132, 446] width 197 height 58
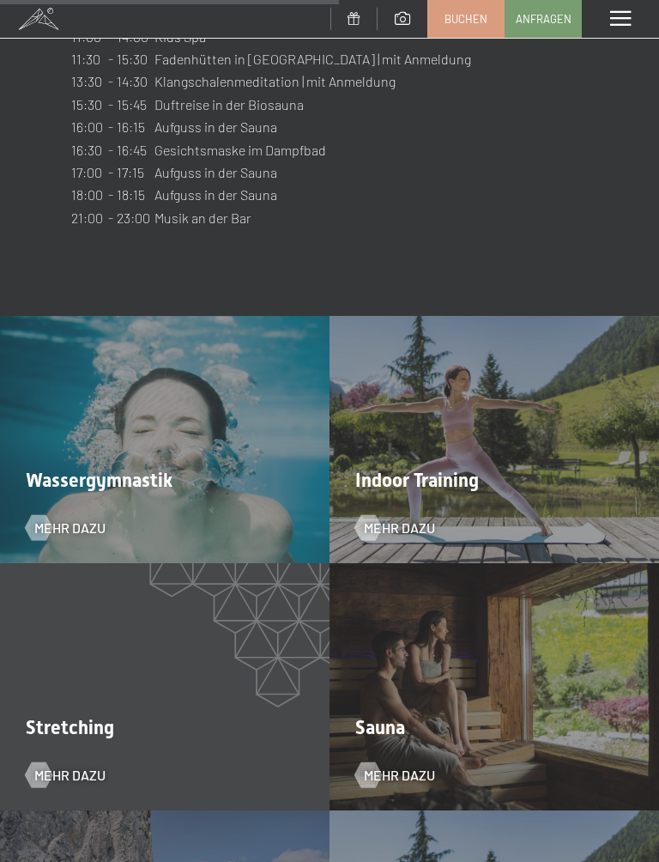
scroll to position [2509, 0]
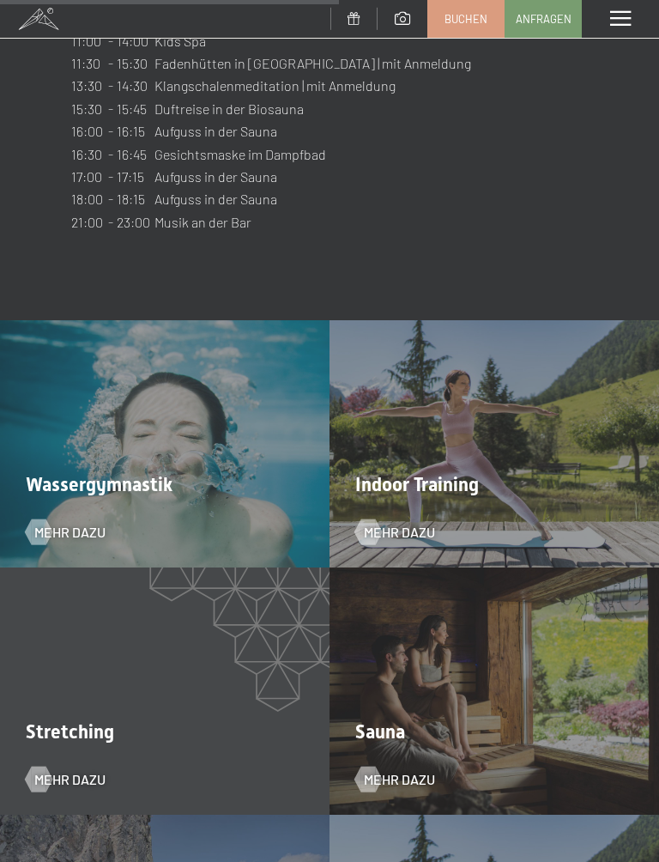
click at [426, 523] on span "Mehr dazu" at bounding box center [399, 532] width 71 height 19
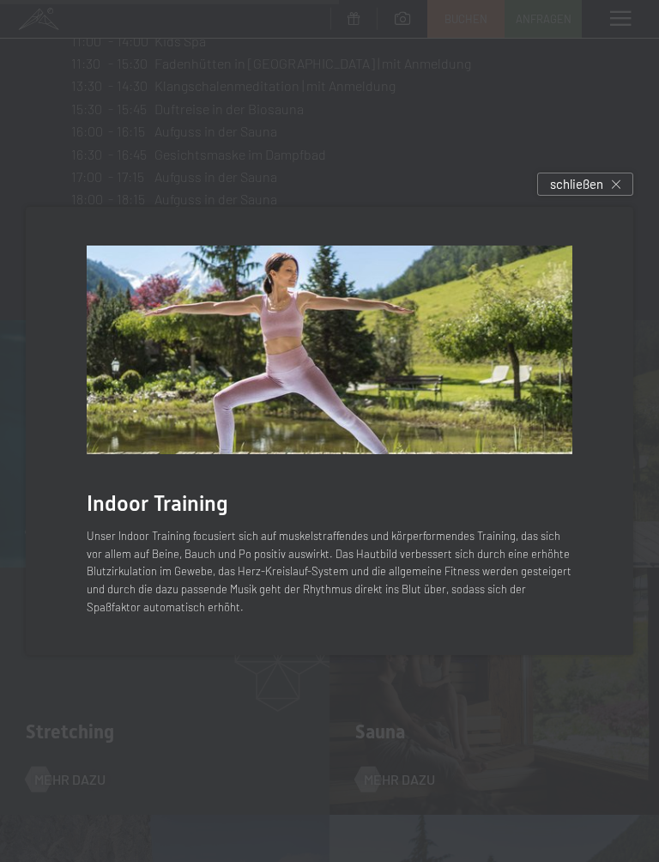
click at [623, 182] on div "schließen" at bounding box center [586, 184] width 96 height 23
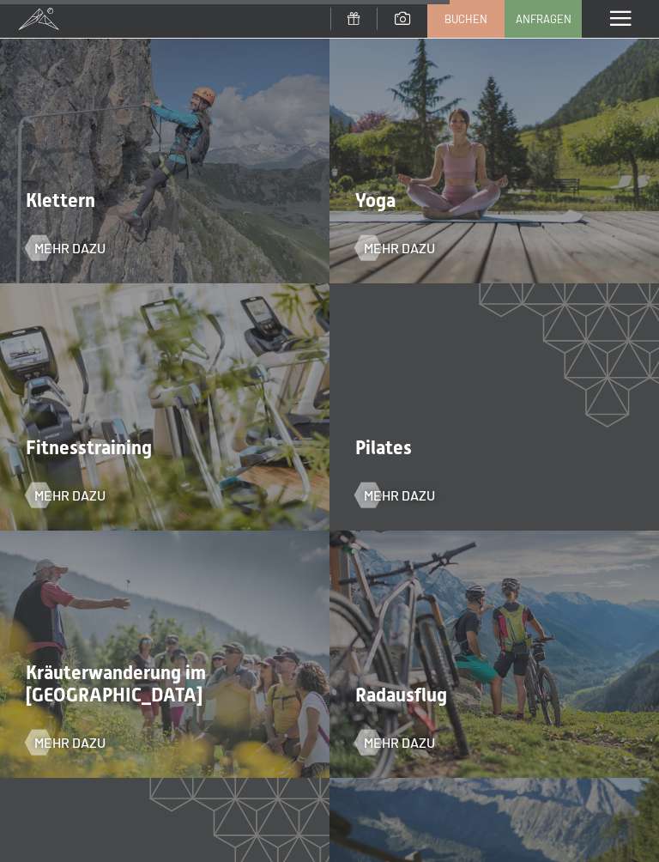
scroll to position [3335, 0]
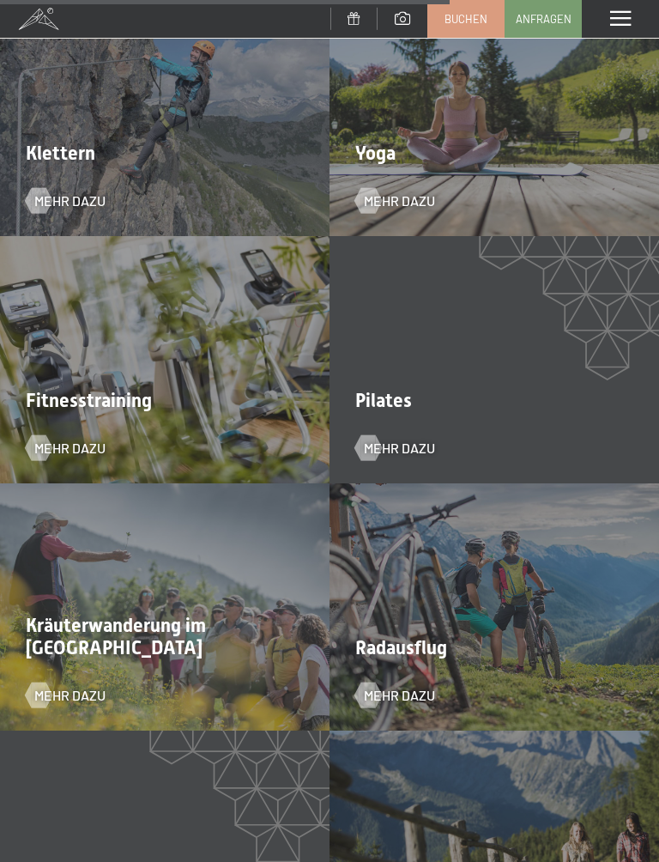
click at [404, 392] on div "Pilates Mehr dazu" at bounding box center [495, 359] width 330 height 247
click at [408, 439] on span "Mehr dazu" at bounding box center [399, 448] width 71 height 19
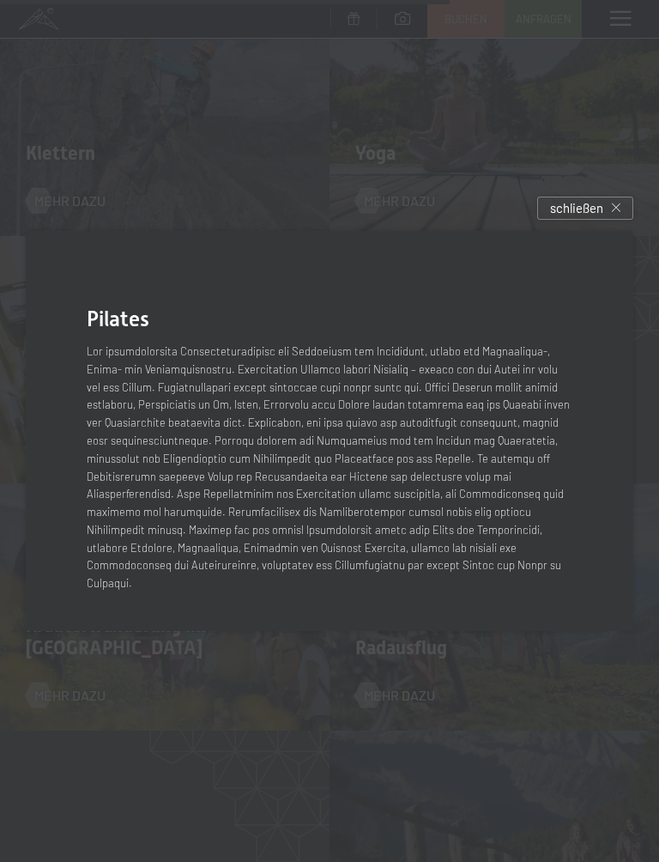
click at [613, 216] on div "schließen" at bounding box center [586, 208] width 96 height 23
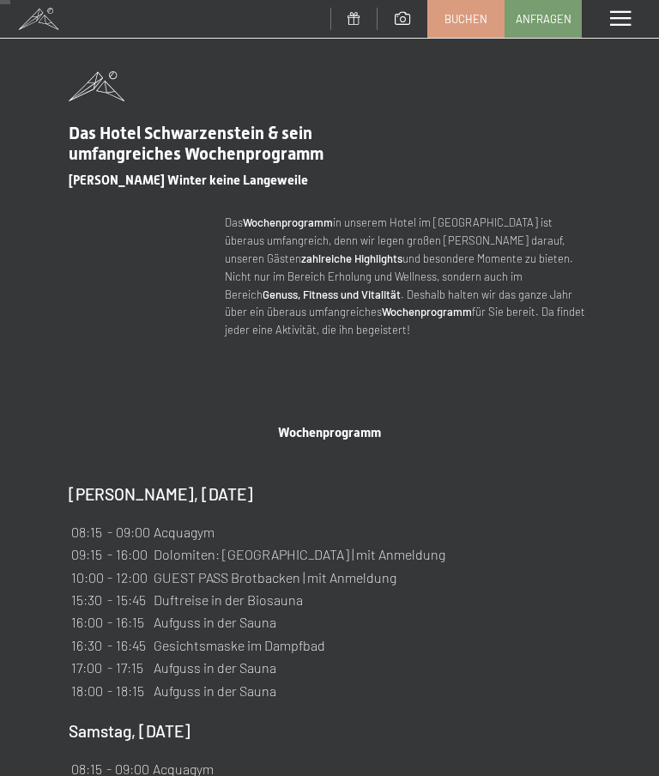
scroll to position [0, 0]
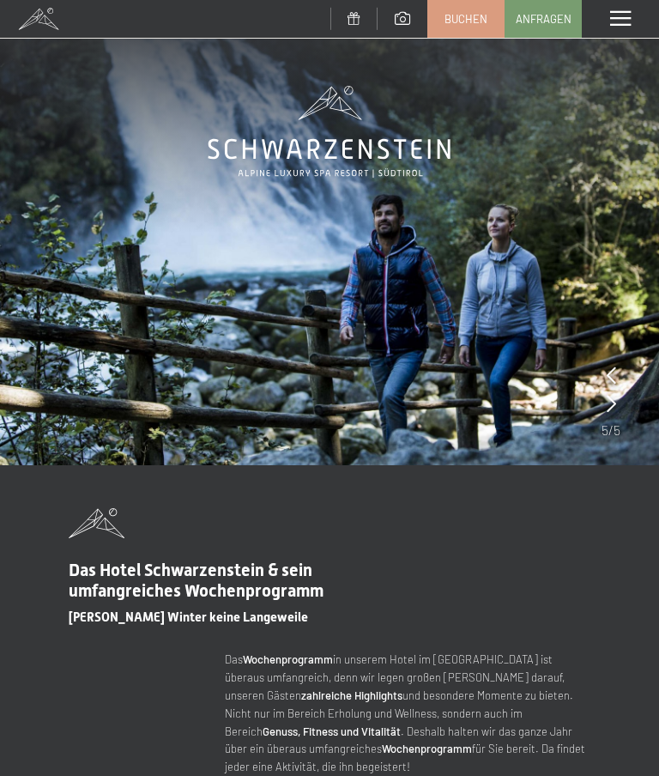
click at [624, 27] on div "Menü" at bounding box center [620, 19] width 77 height 38
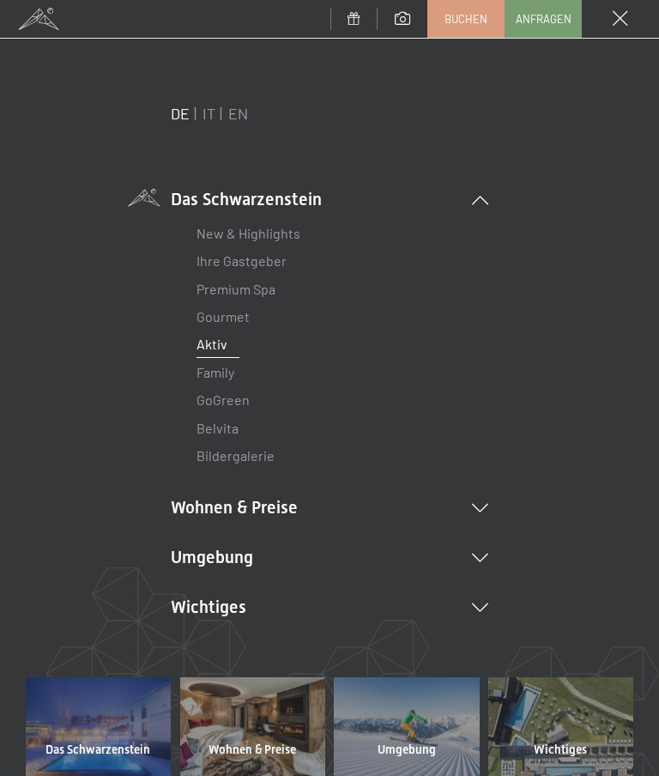
click at [246, 321] on link "Gourmet" at bounding box center [223, 316] width 53 height 16
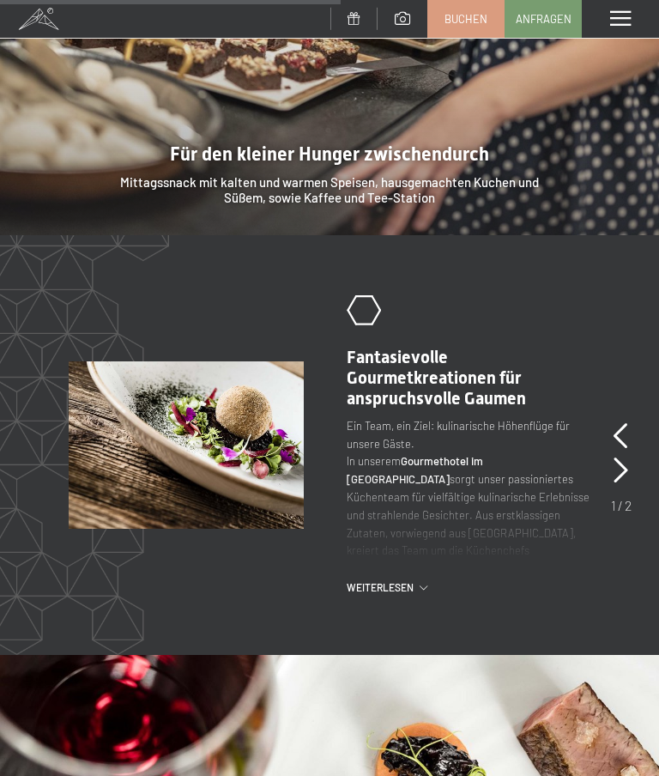
scroll to position [2442, 0]
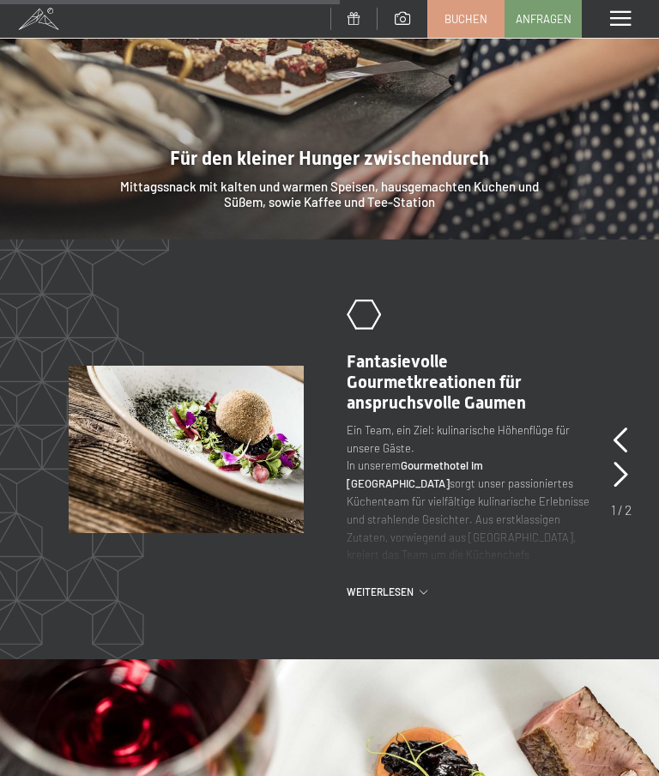
click at [410, 585] on span "Weiterlesen" at bounding box center [383, 592] width 73 height 15
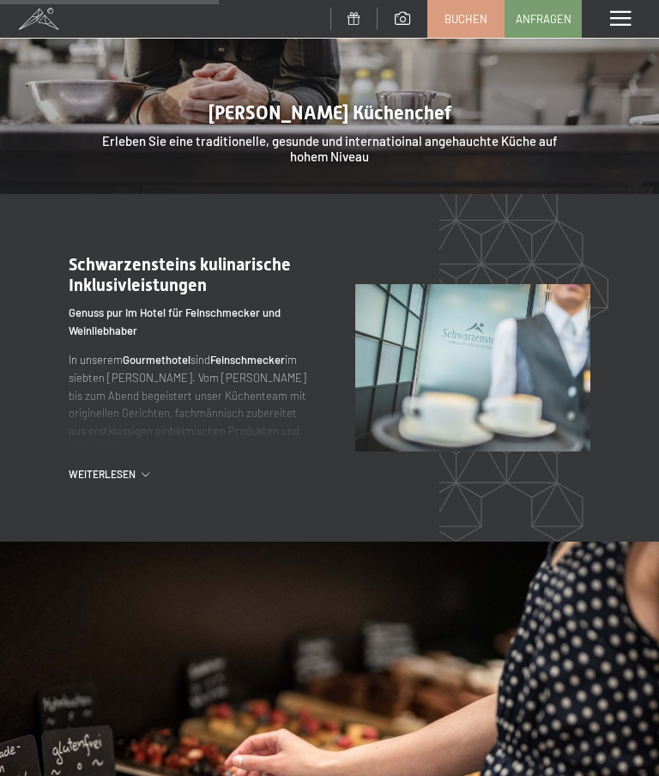
scroll to position [1558, 0]
click at [137, 468] on span "Weiterlesen" at bounding box center [105, 475] width 73 height 15
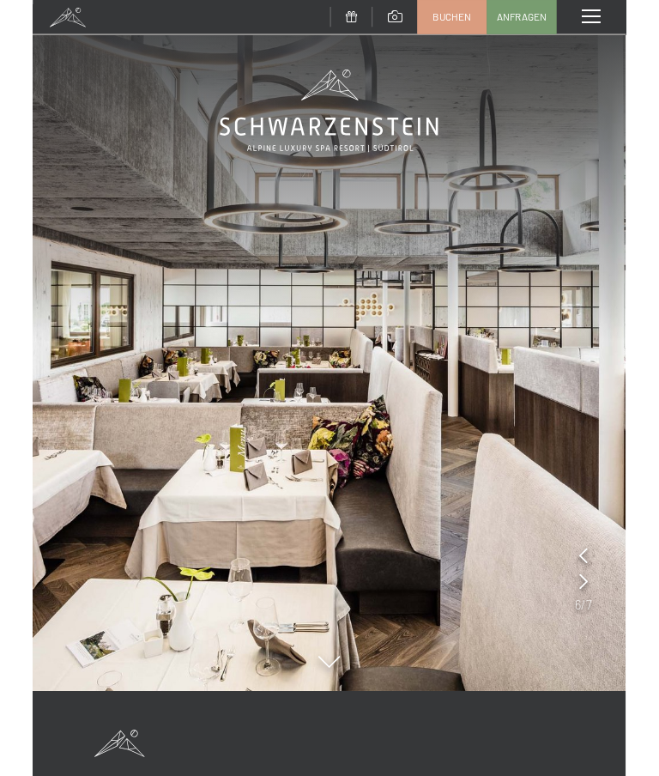
scroll to position [0, 0]
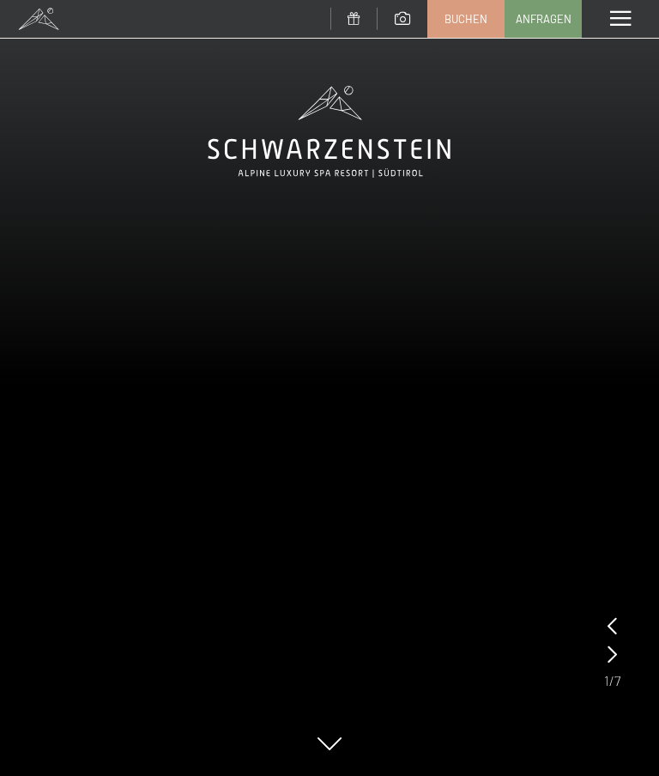
click at [617, 12] on span at bounding box center [621, 18] width 21 height 15
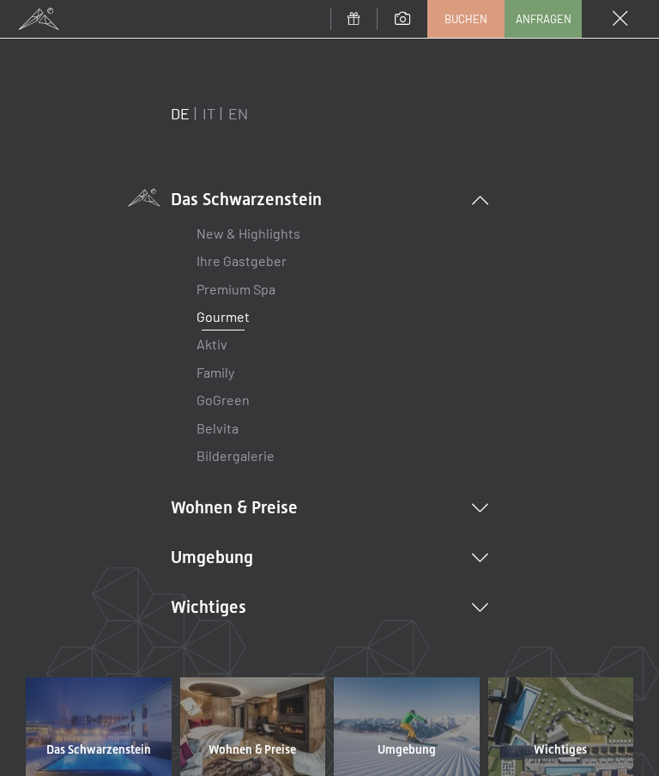
click at [289, 240] on link "New & Highlights" at bounding box center [249, 233] width 104 height 16
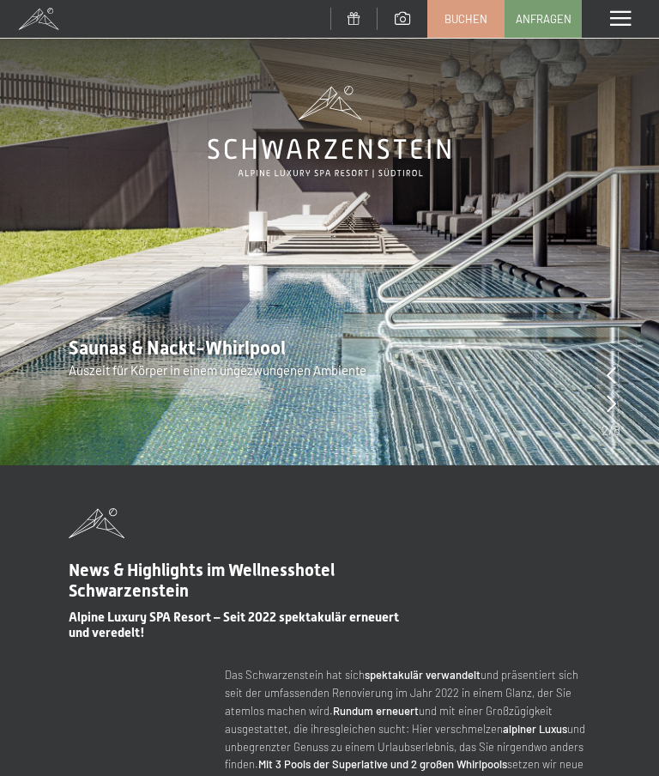
click at [614, 404] on icon at bounding box center [611, 403] width 9 height 17
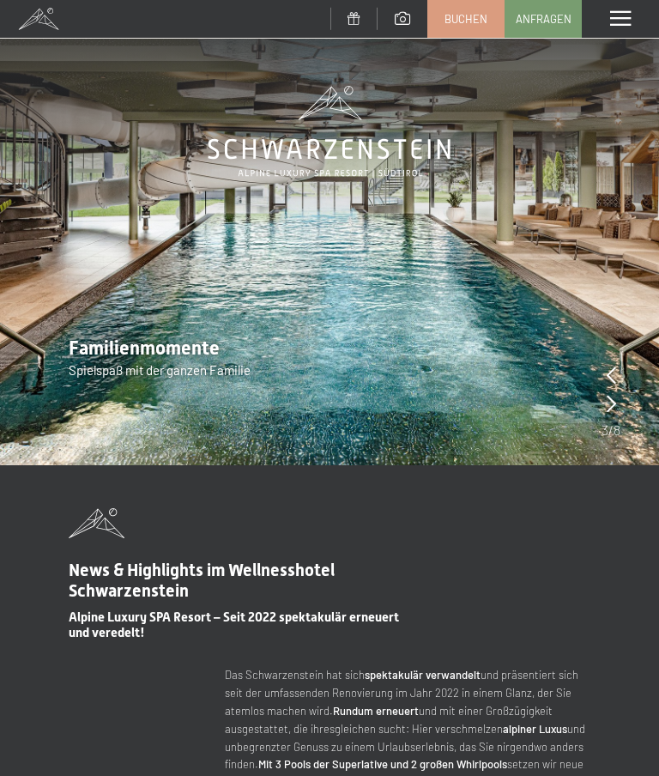
click at [615, 400] on icon at bounding box center [611, 403] width 9 height 17
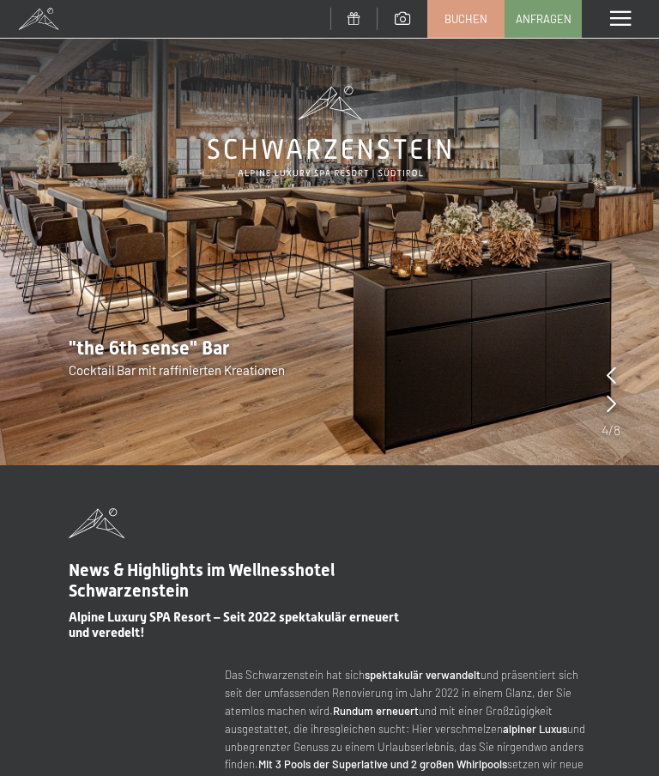
click at [621, 401] on img at bounding box center [329, 232] width 659 height 465
click at [614, 402] on icon at bounding box center [611, 403] width 9 height 17
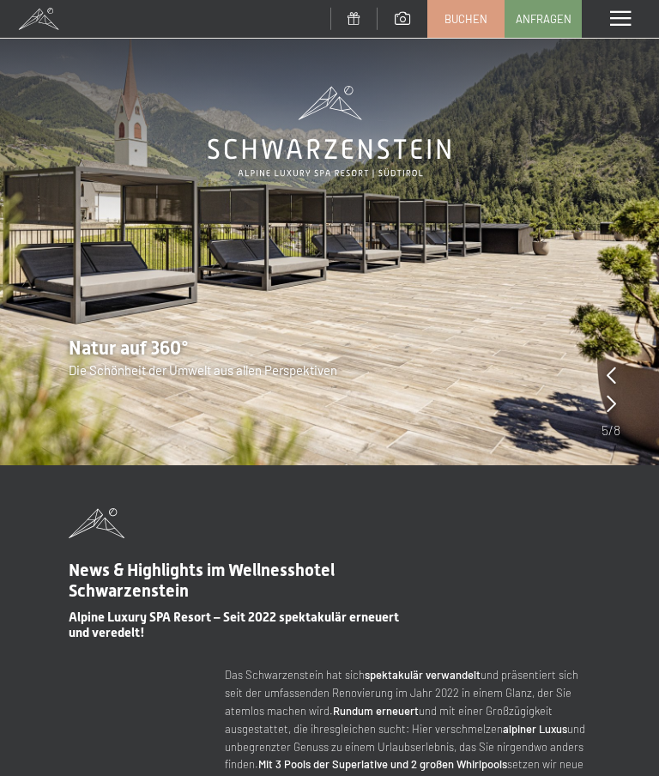
click at [611, 407] on icon at bounding box center [611, 403] width 9 height 17
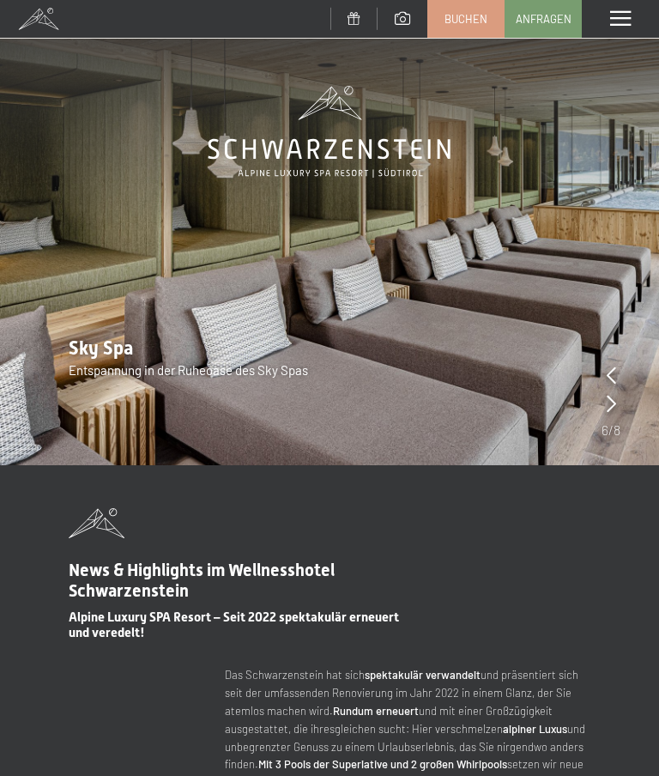
click at [616, 402] on icon at bounding box center [611, 403] width 9 height 17
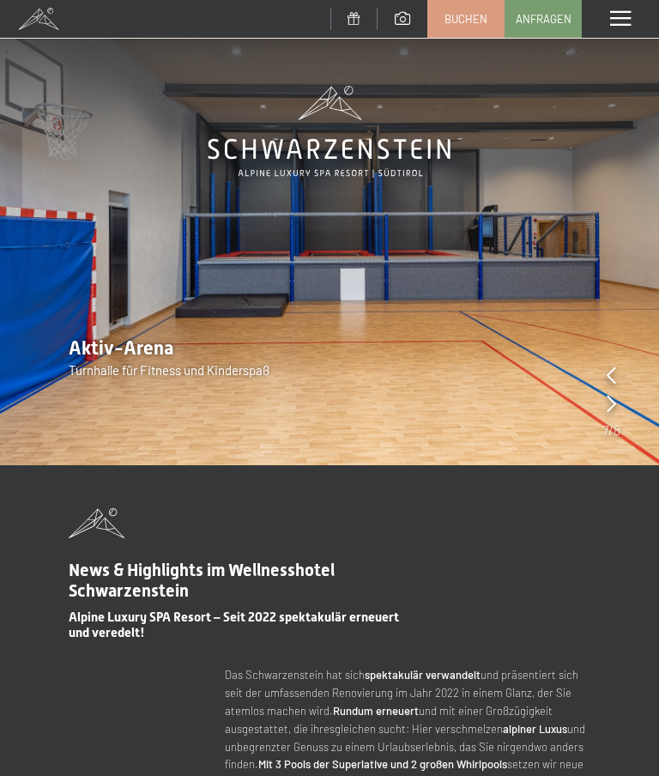
click at [614, 400] on icon at bounding box center [611, 403] width 9 height 17
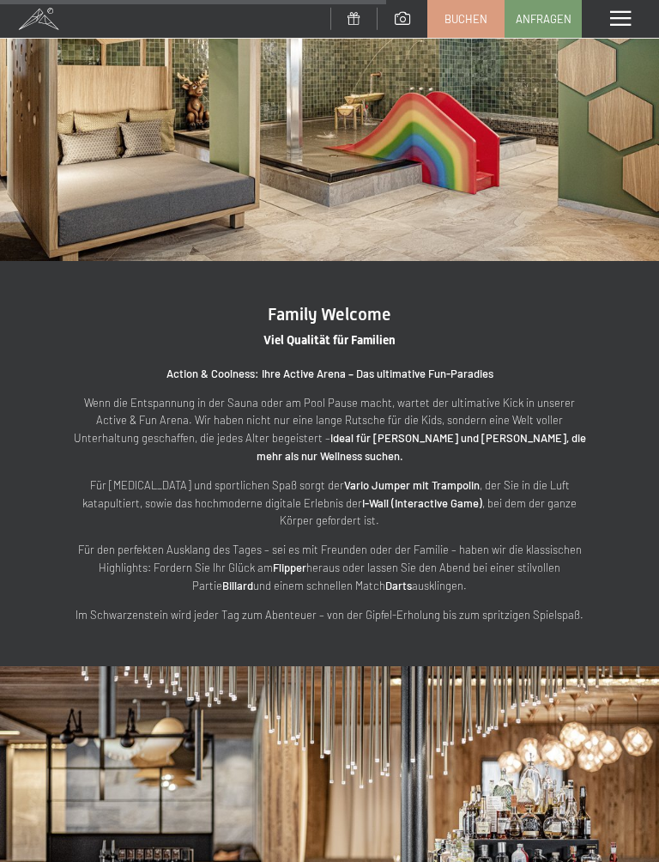
scroll to position [2345, 0]
click at [321, 696] on img at bounding box center [329, 850] width 659 height 371
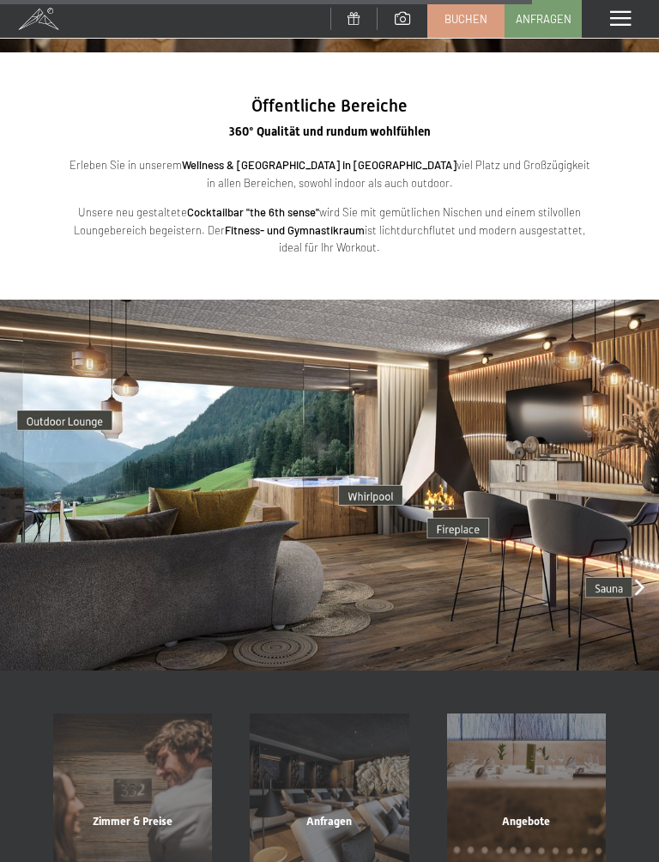
scroll to position [3384, 0]
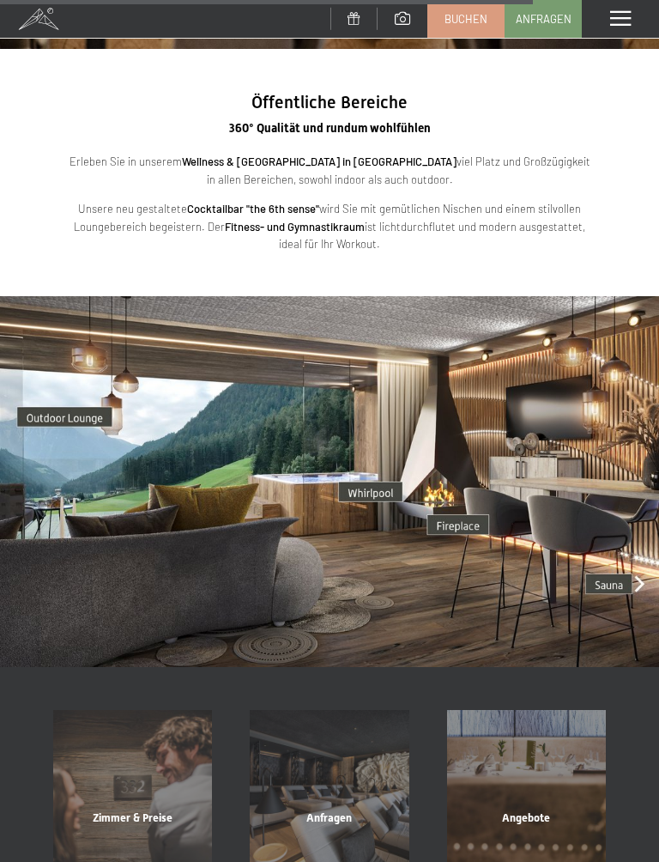
click at [624, 509] on img at bounding box center [329, 481] width 659 height 371
click at [641, 528] on img at bounding box center [329, 481] width 659 height 371
click at [78, 346] on img at bounding box center [329, 481] width 659 height 371
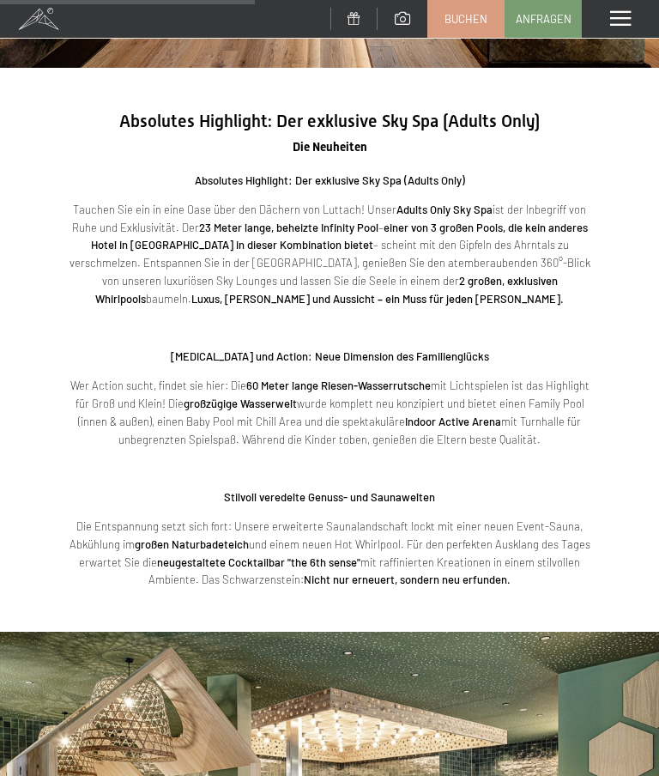
scroll to position [1653, 0]
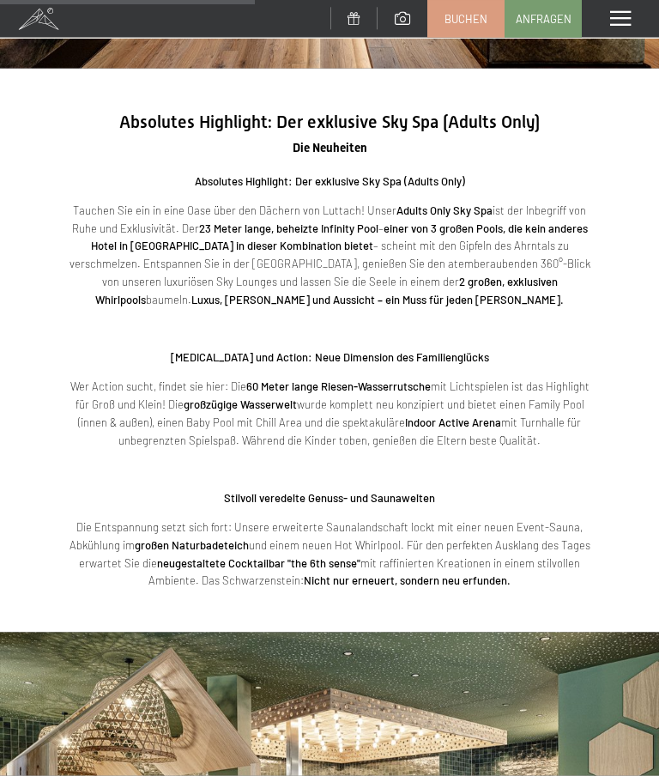
click at [631, 14] on span at bounding box center [621, 18] width 21 height 15
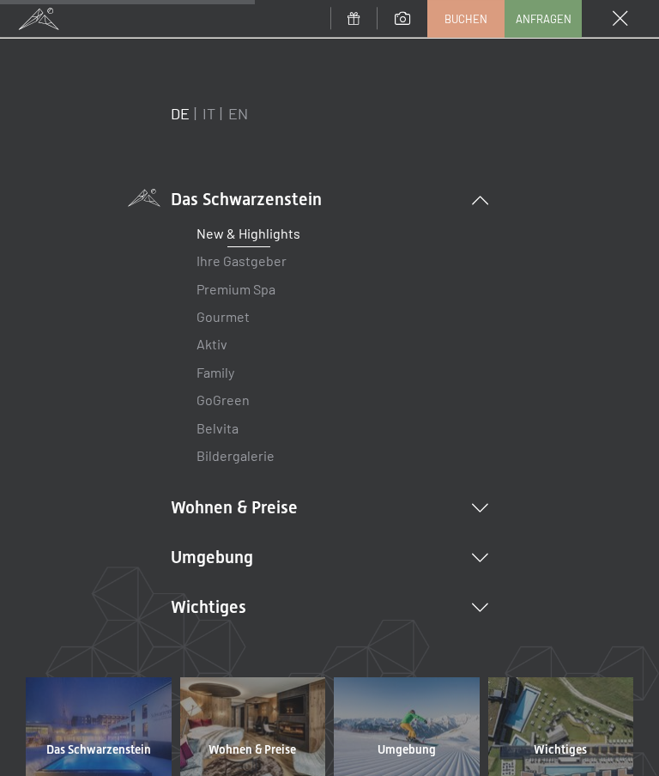
scroll to position [1654, 0]
click at [274, 266] on link "Ihre Gastgeber" at bounding box center [242, 260] width 90 height 16
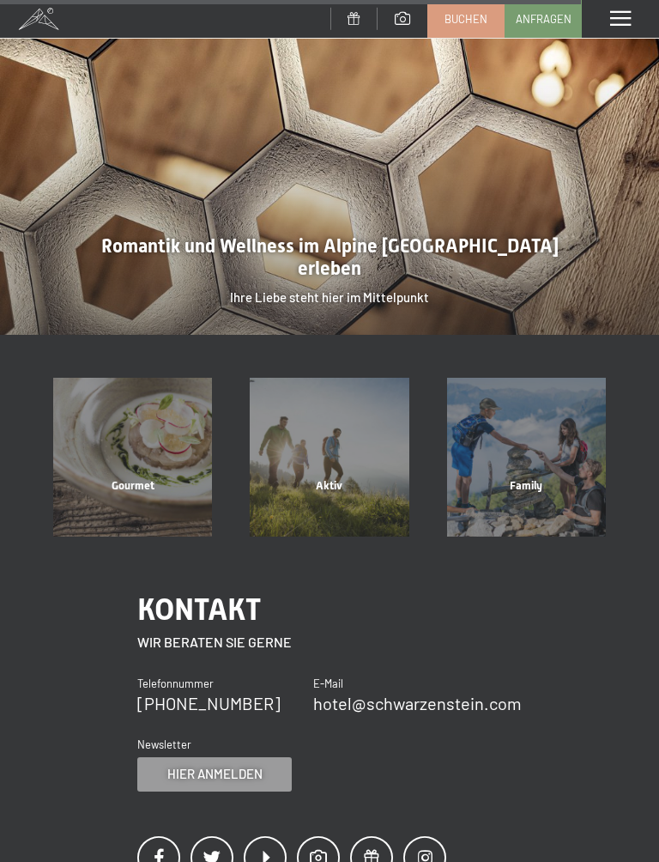
scroll to position [3789, 0]
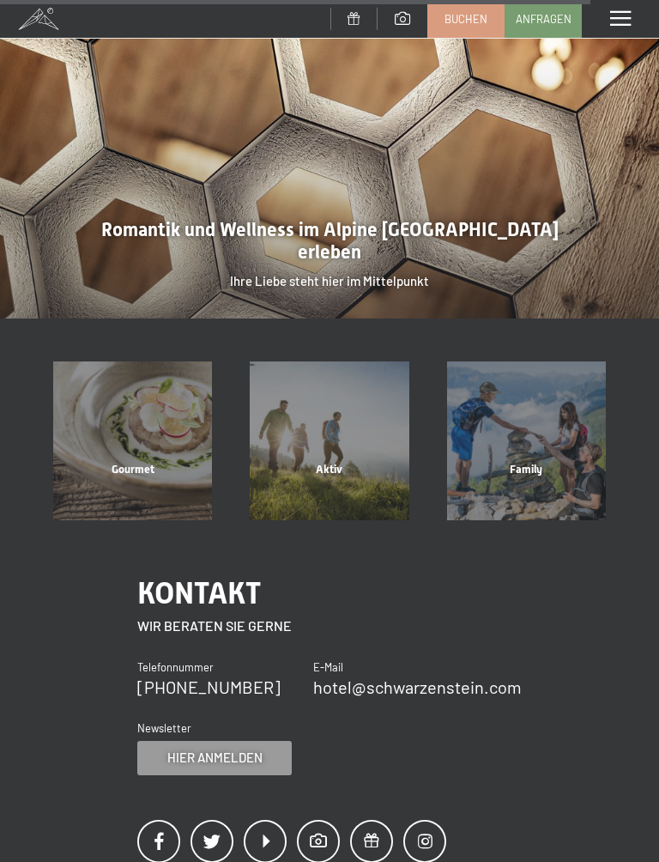
click at [141, 462] on div "Gourmet" at bounding box center [132, 491] width 197 height 58
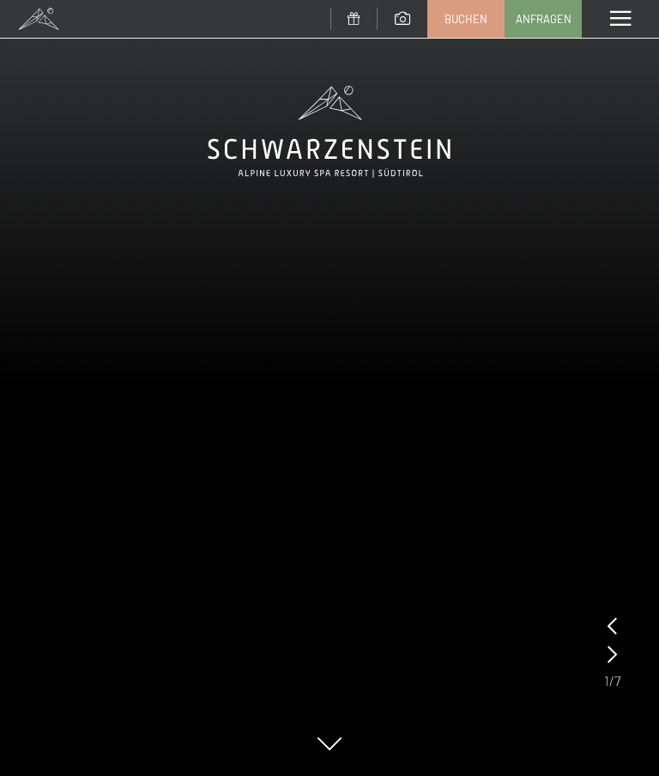
click at [621, 655] on video at bounding box center [329, 388] width 659 height 776
click at [615, 738] on icon at bounding box center [612, 740] width 9 height 17
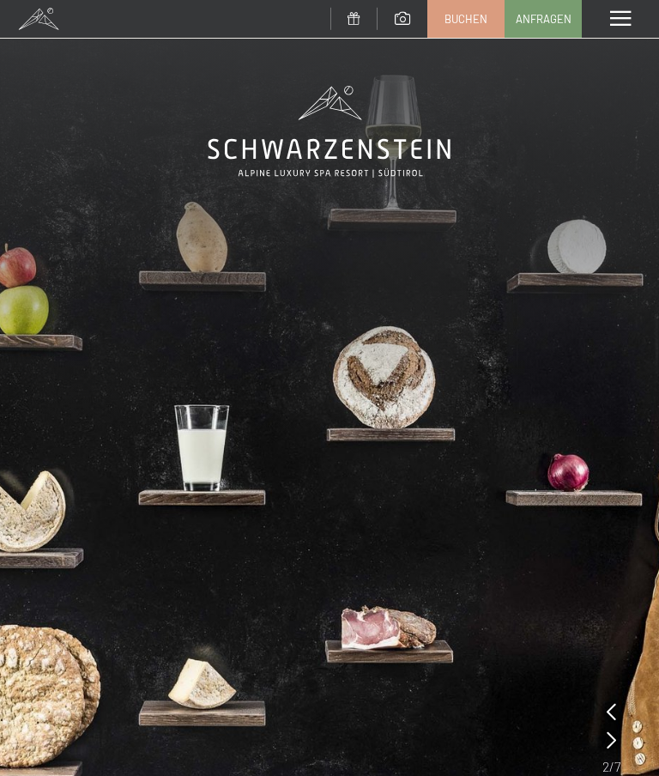
click at [615, 738] on icon at bounding box center [611, 740] width 9 height 17
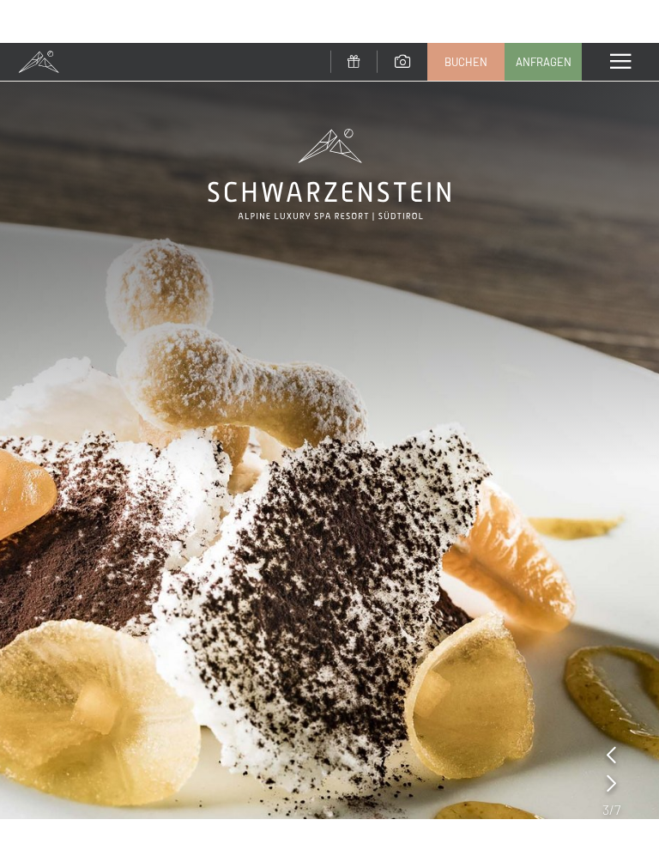
scroll to position [68, 0]
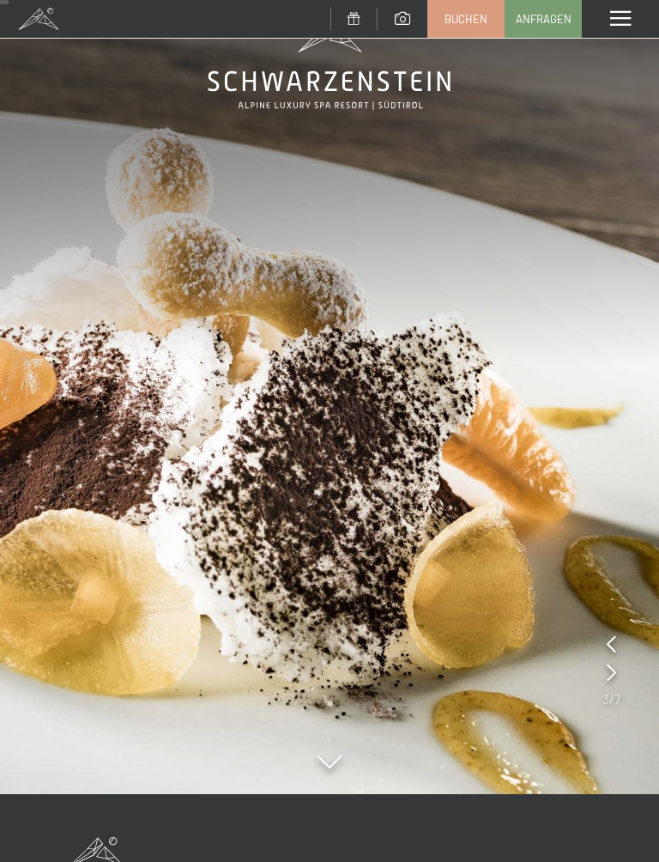
click at [614, 668] on icon at bounding box center [611, 672] width 9 height 17
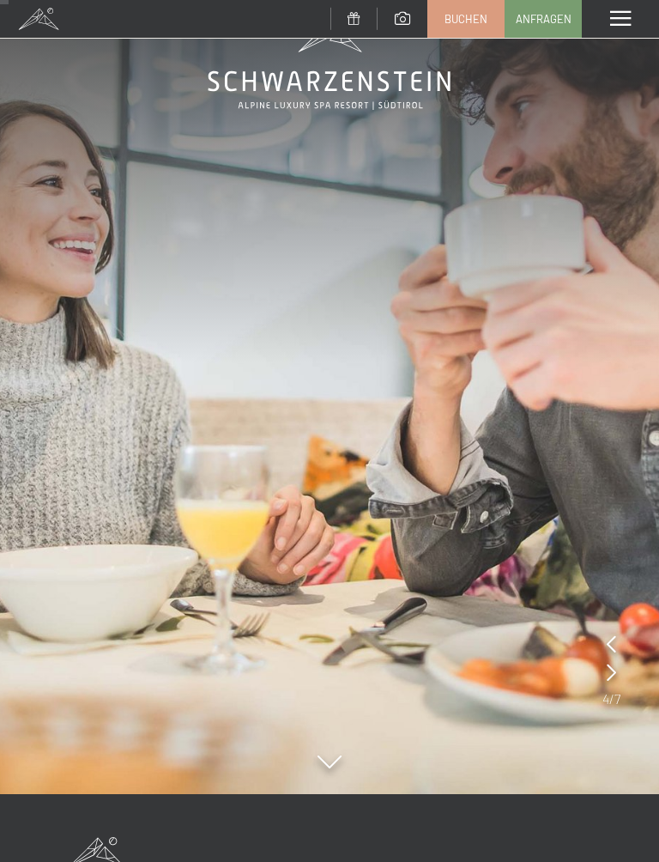
click at [613, 671] on icon at bounding box center [611, 672] width 9 height 17
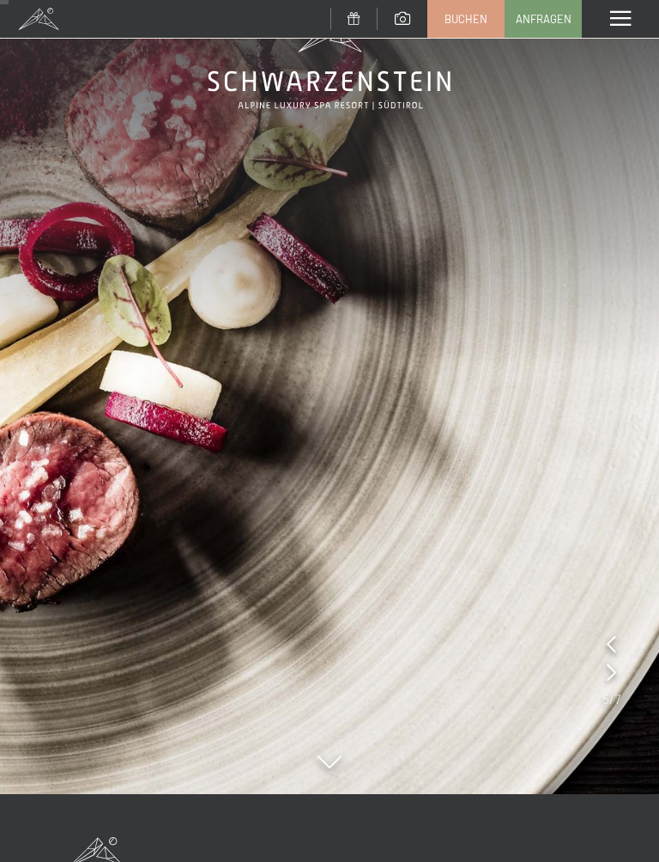
click at [622, 667] on img at bounding box center [329, 363] width 659 height 862
click at [623, 675] on img at bounding box center [329, 363] width 659 height 862
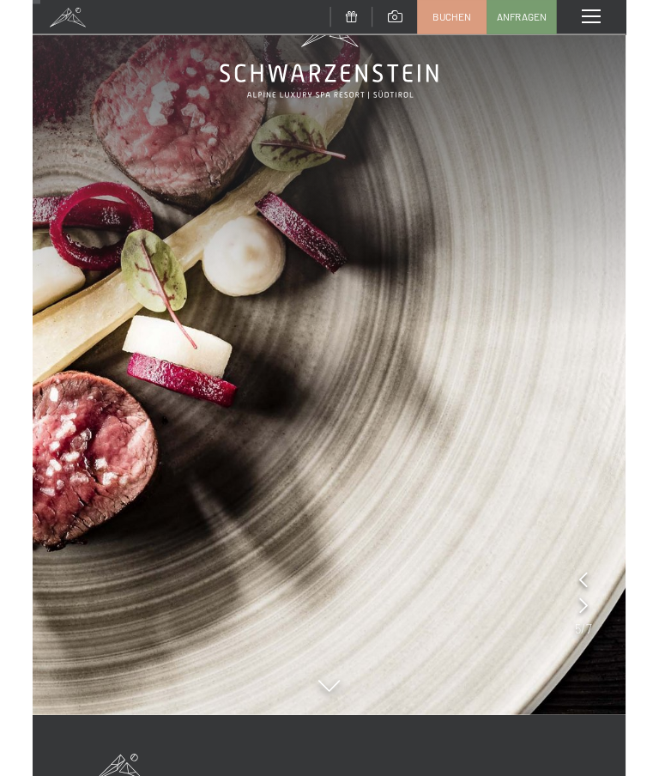
scroll to position [0, 0]
